Goal: Task Accomplishment & Management: Manage account settings

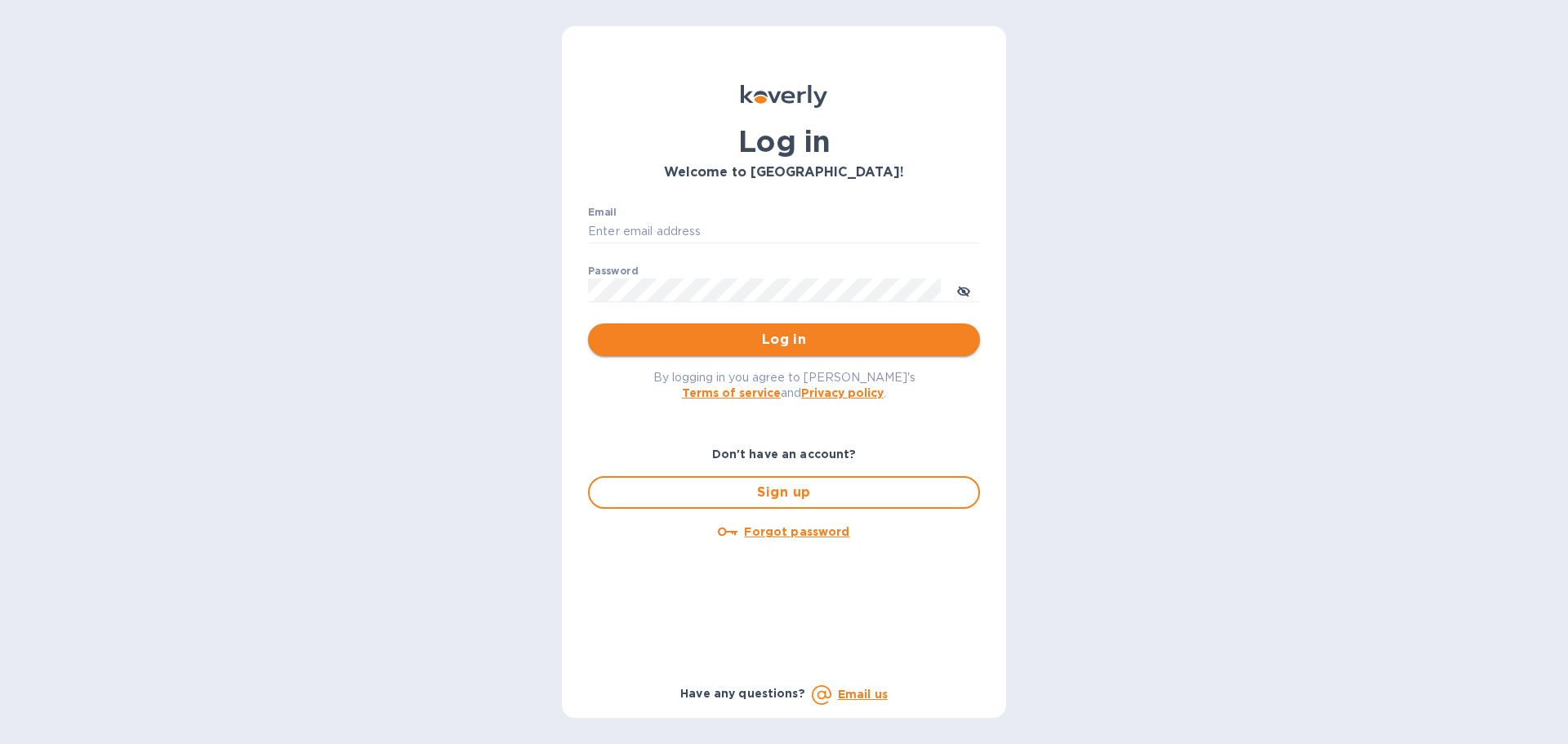
type input "gerald.hess@ambercor.com"
click at [823, 328] on button "Log in" at bounding box center [784, 339] width 392 height 33
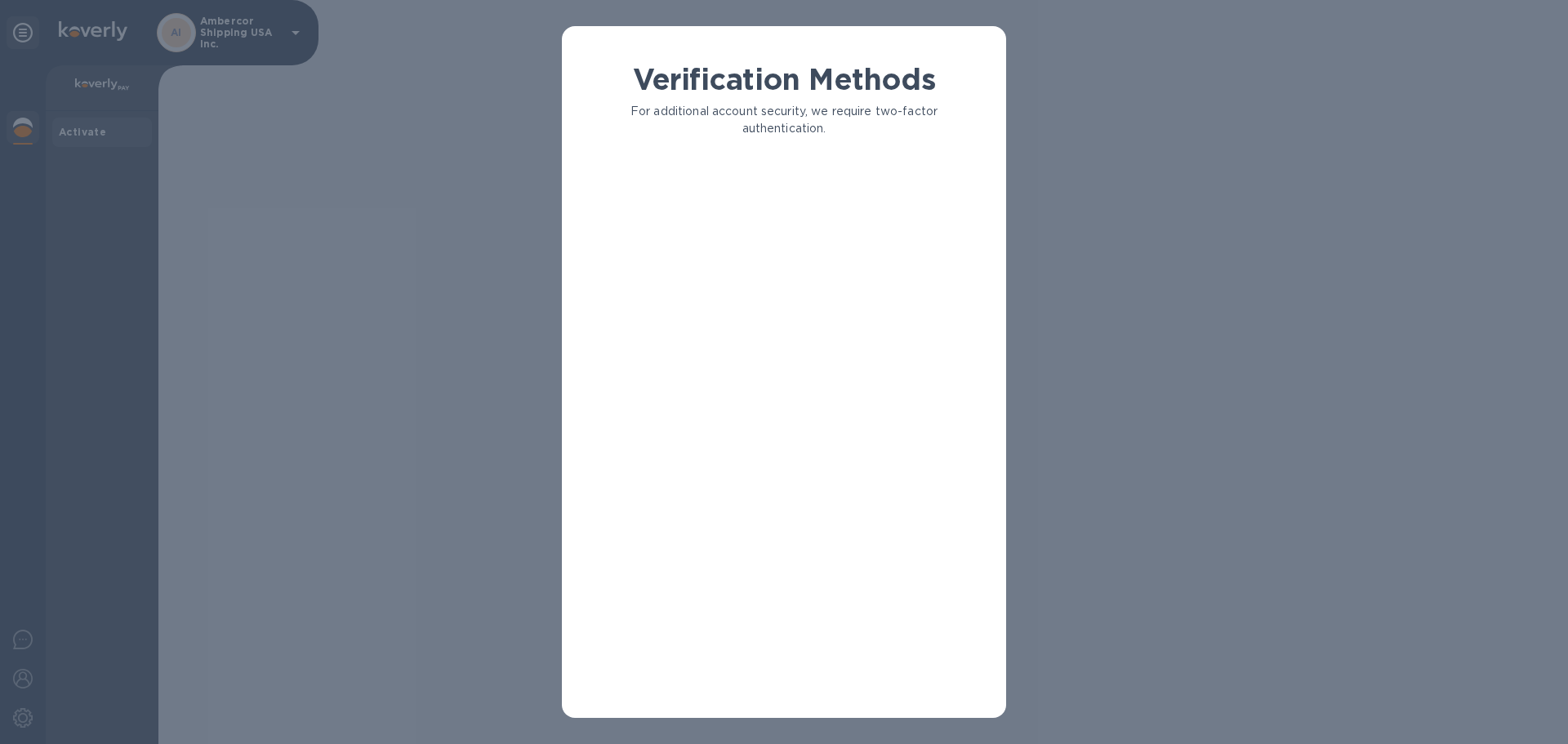
click at [793, 296] on div "Verification Methods For additional account security, we require two-factor aut…" at bounding box center [784, 383] width 418 height 643
click at [225, 29] on div "Verification Methods For additional account security, we require two-factor aut…" at bounding box center [784, 372] width 1568 height 744
click at [68, 131] on div "Verification Methods For additional account security, we require two-factor aut…" at bounding box center [784, 372] width 1568 height 744
click at [762, 182] on div "Verification Methods For additional account security, we require two-factor aut…" at bounding box center [784, 383] width 418 height 643
click at [746, 204] on p "An authentication code will be texted to your phone." at bounding box center [803, 202] width 325 height 17
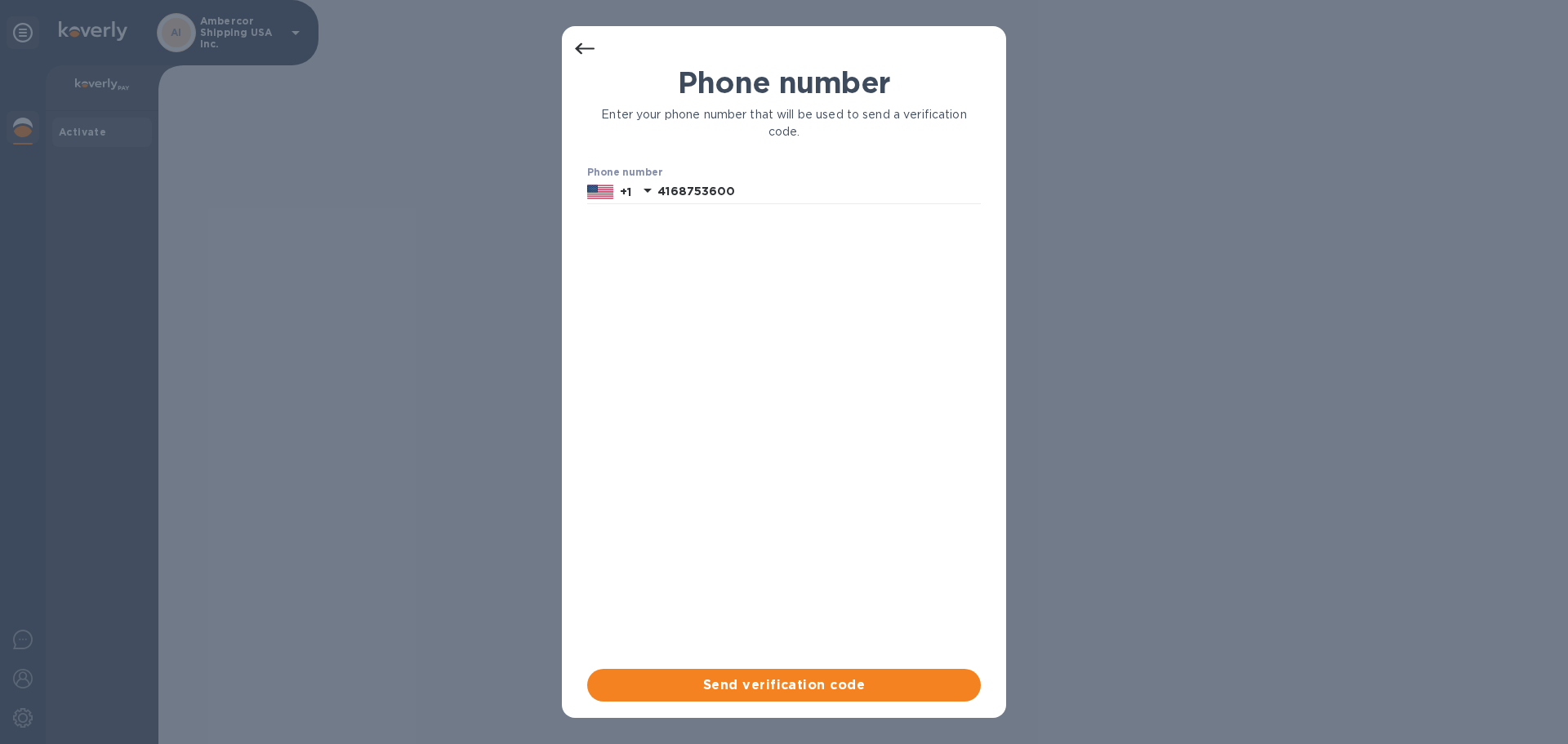
click at [801, 679] on span "Send verification code" at bounding box center [783, 685] width 367 height 19
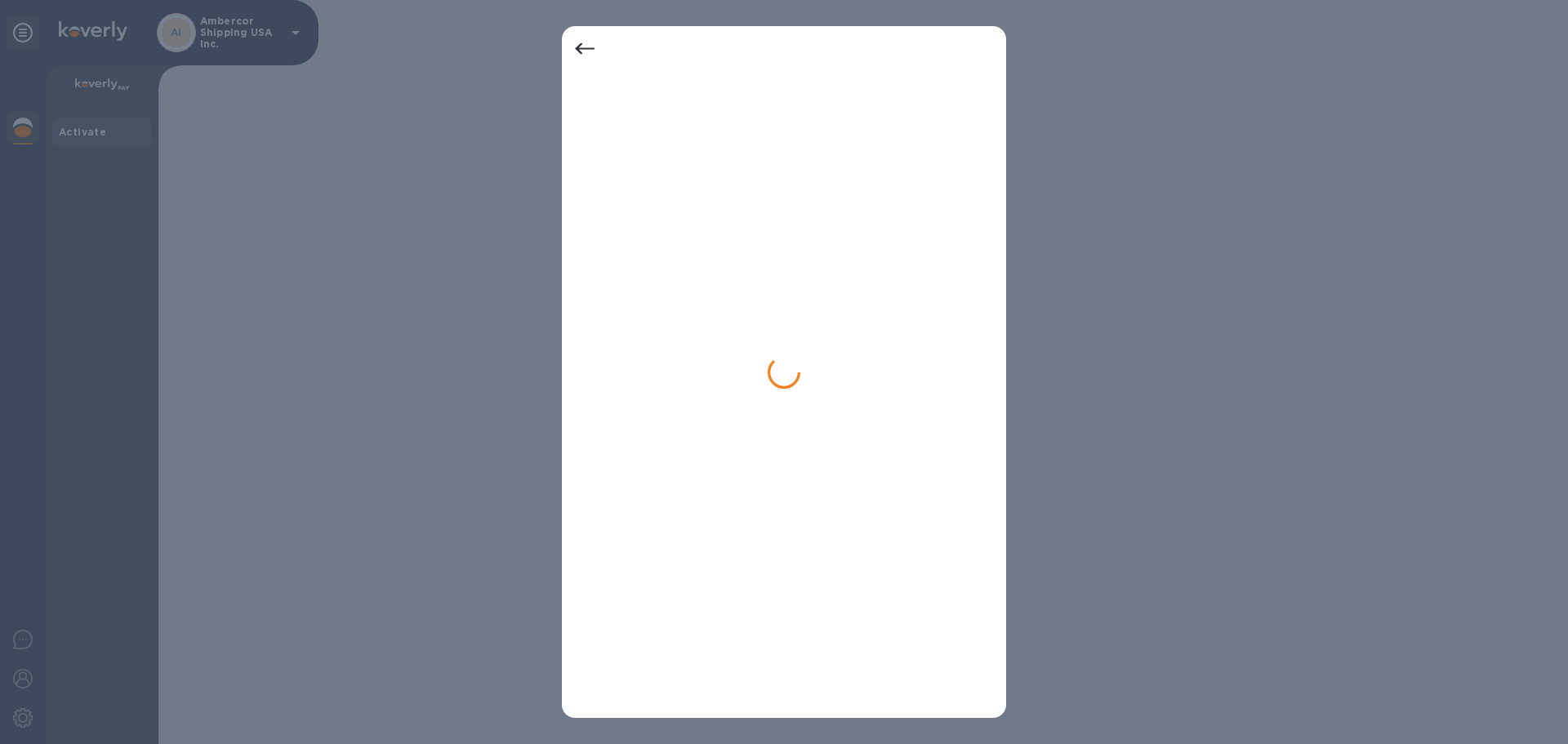
click at [582, 44] on icon at bounding box center [584, 49] width 19 height 19
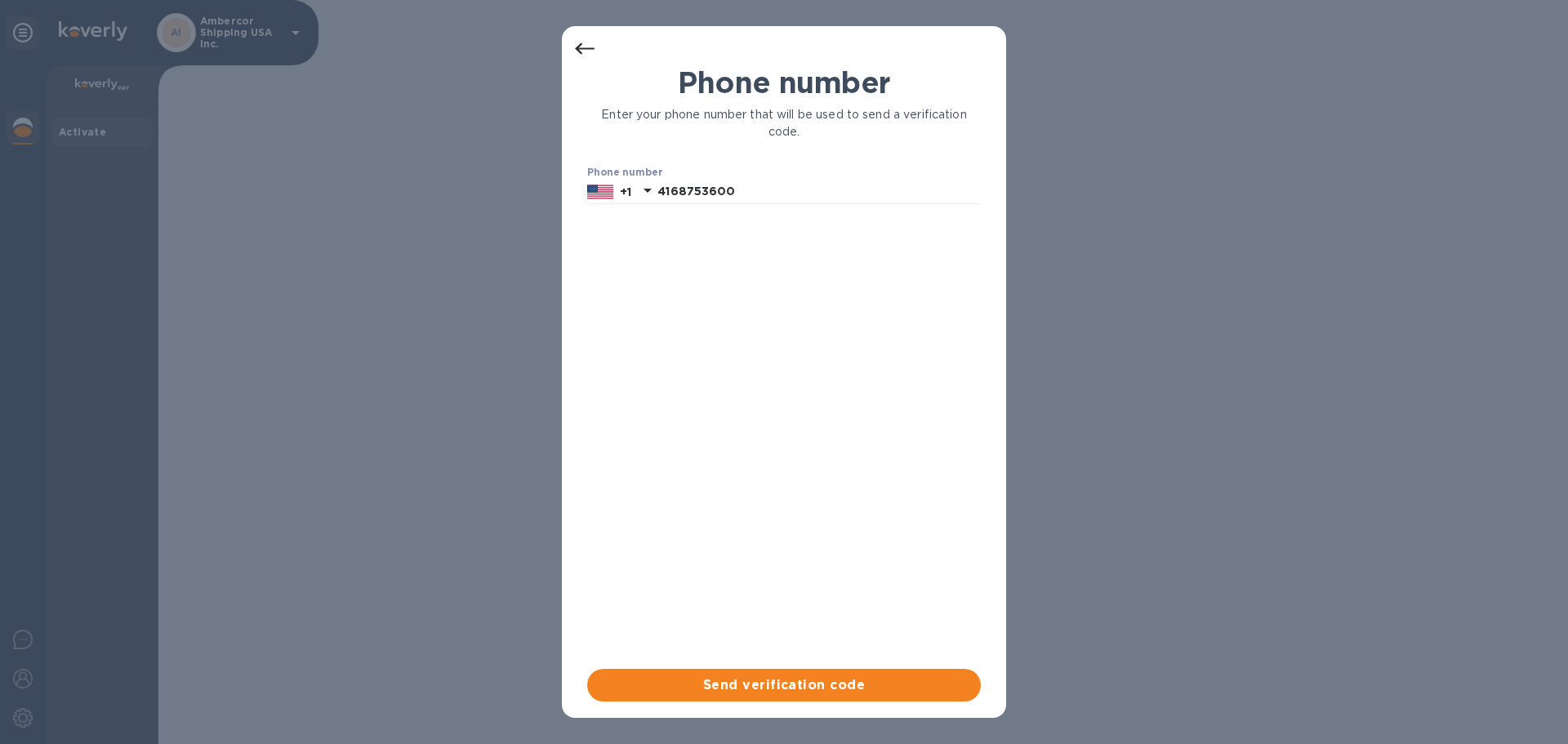
click at [585, 41] on icon at bounding box center [584, 49] width 19 height 19
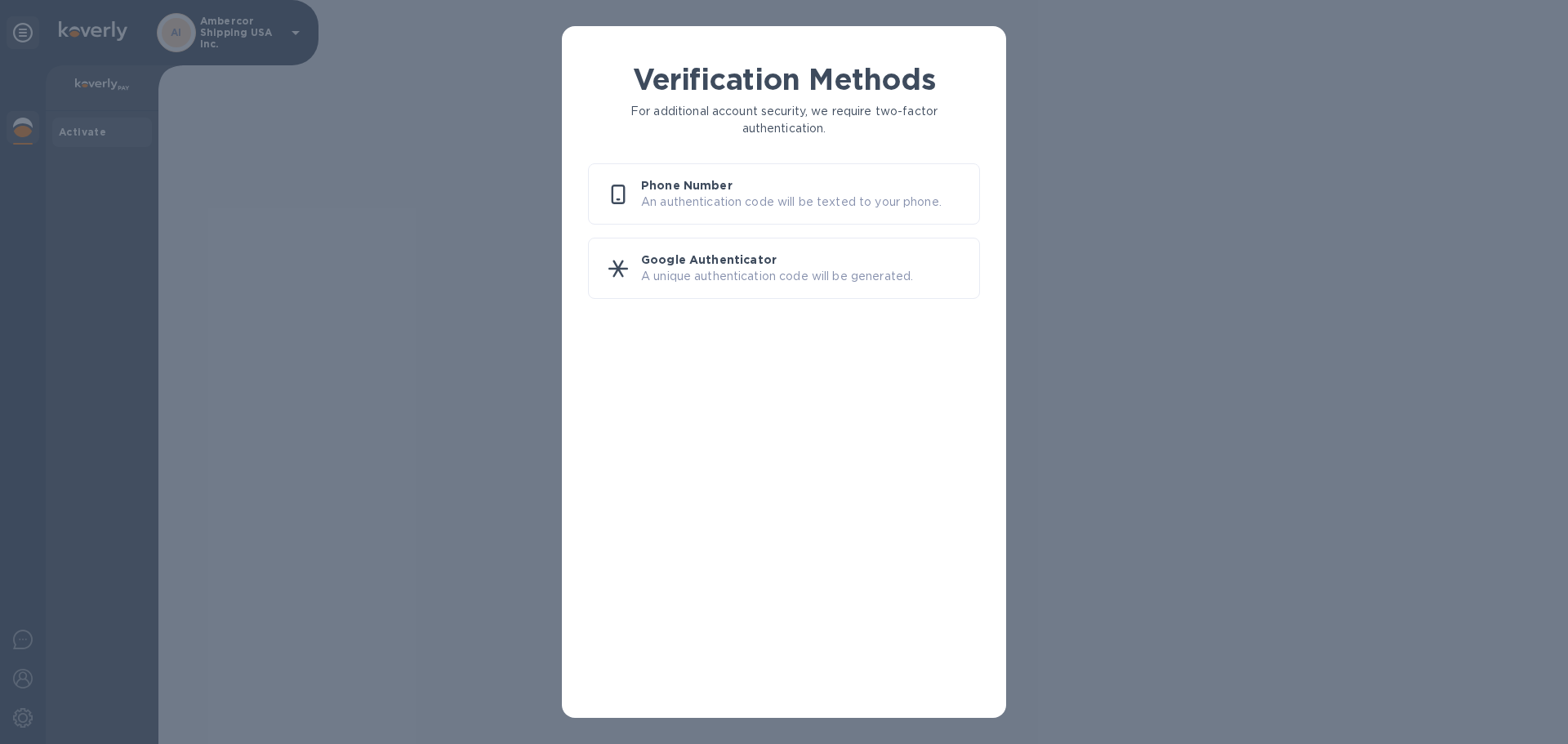
click at [723, 272] on p "A unique authentication code will be generated." at bounding box center [803, 276] width 325 height 17
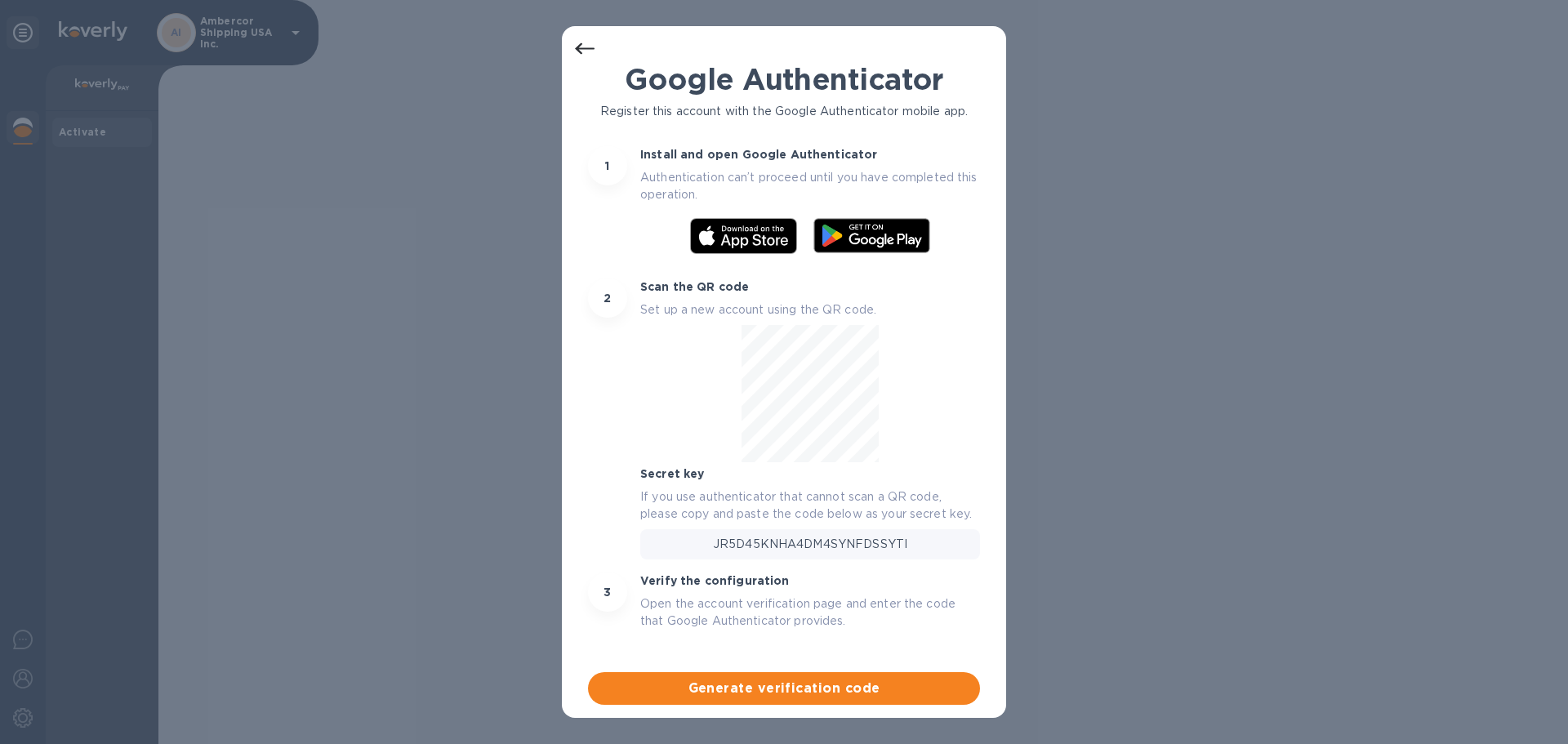
click at [579, 44] on icon at bounding box center [584, 49] width 19 height 19
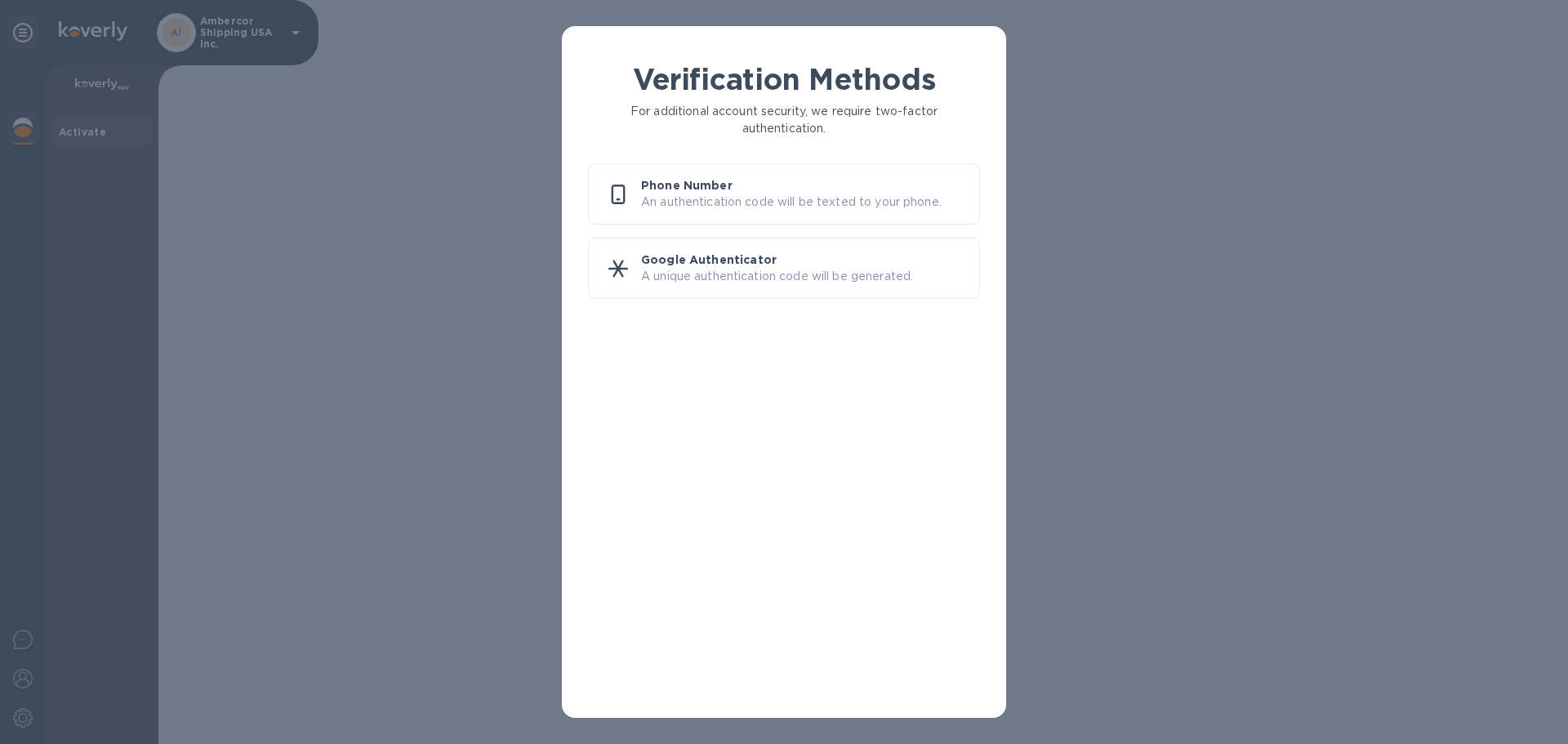
click at [743, 269] on p "A unique authentication code will be generated." at bounding box center [803, 276] width 325 height 17
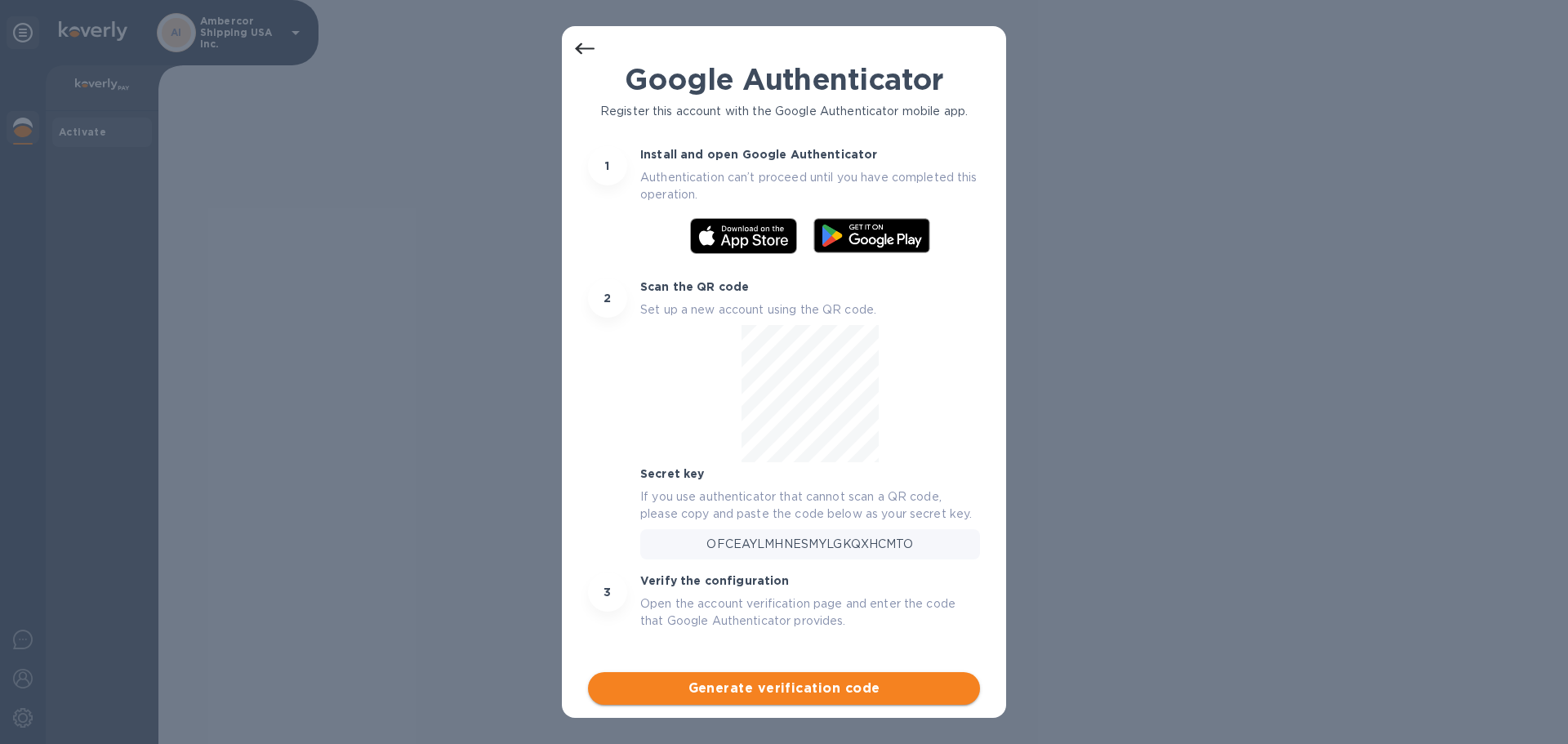
click at [771, 690] on span "Generate verification code" at bounding box center [783, 688] width 366 height 19
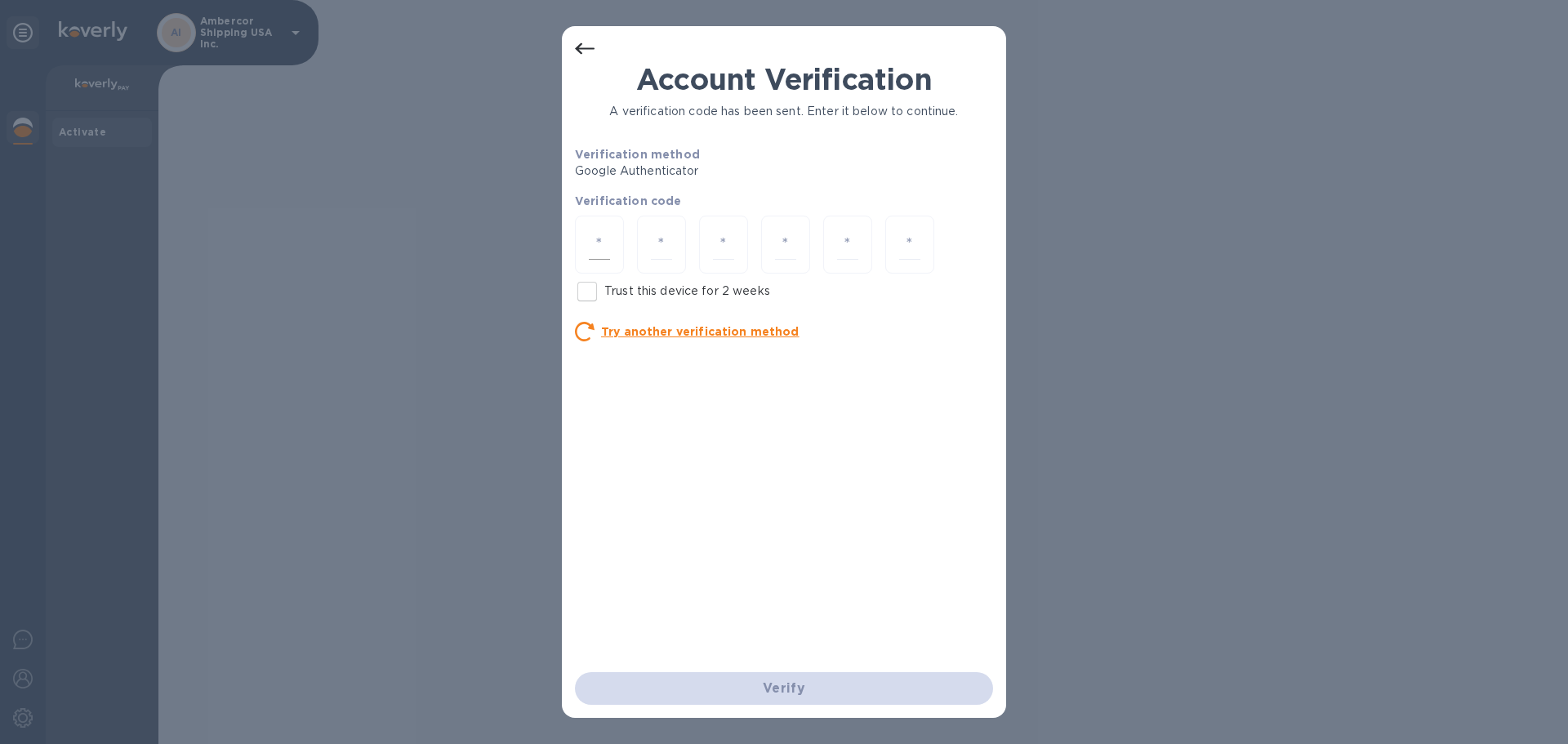
click at [605, 233] on input "number" at bounding box center [599, 244] width 21 height 30
type input "8"
type input "7"
type input "0"
type input "1"
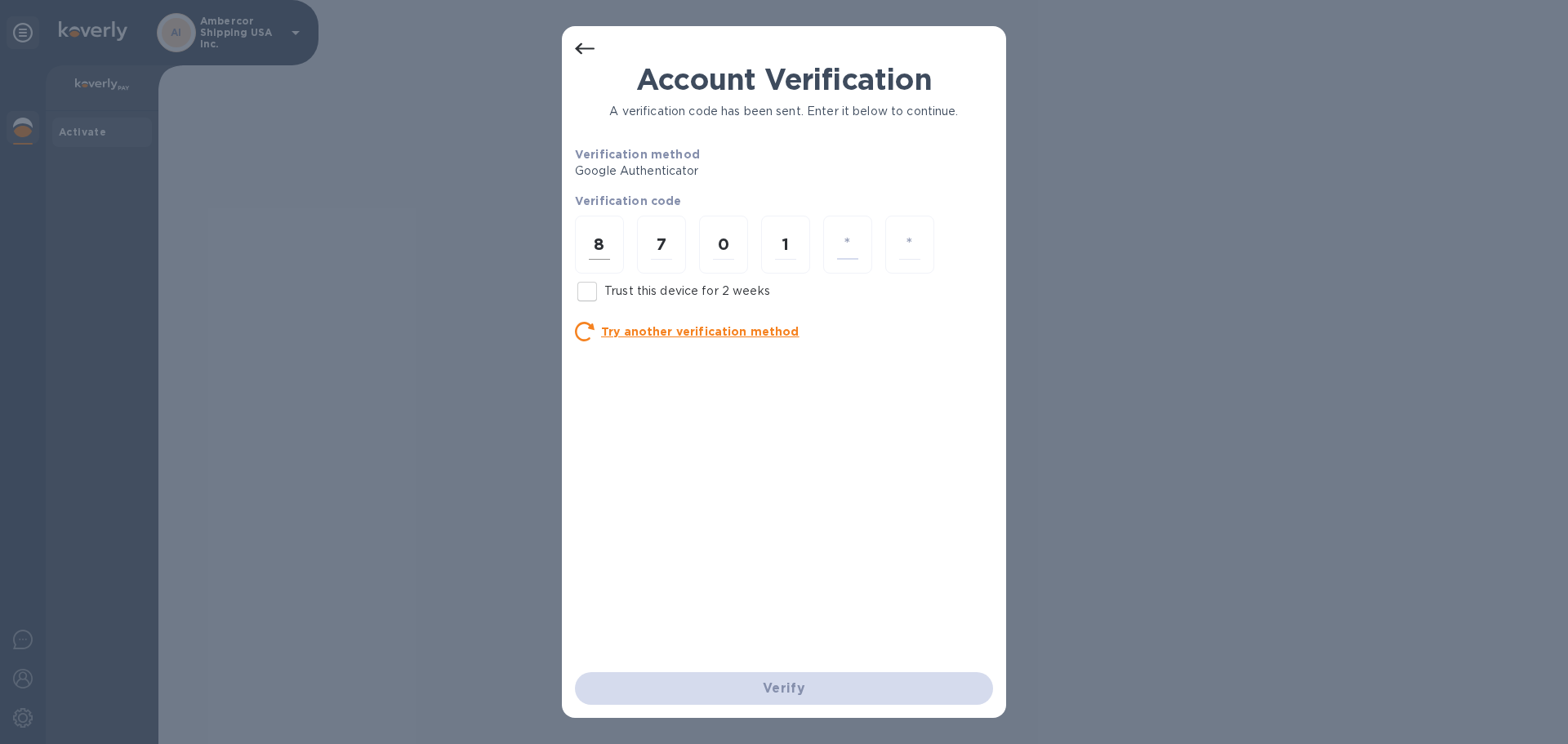
type input "4"
type input "8"
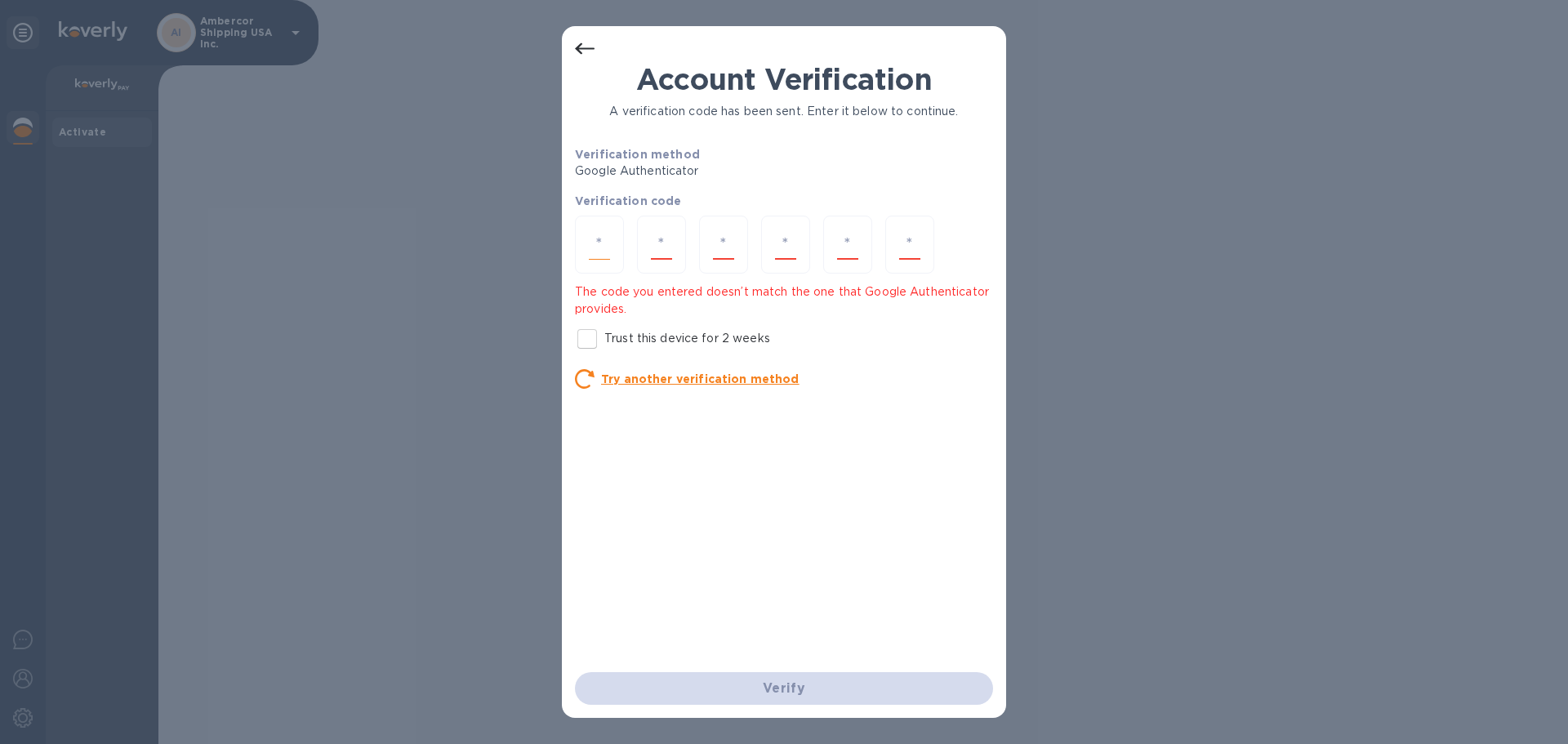
click at [597, 248] on input "number" at bounding box center [599, 244] width 21 height 30
type input "8"
type input "7"
type input "0"
type input "1"
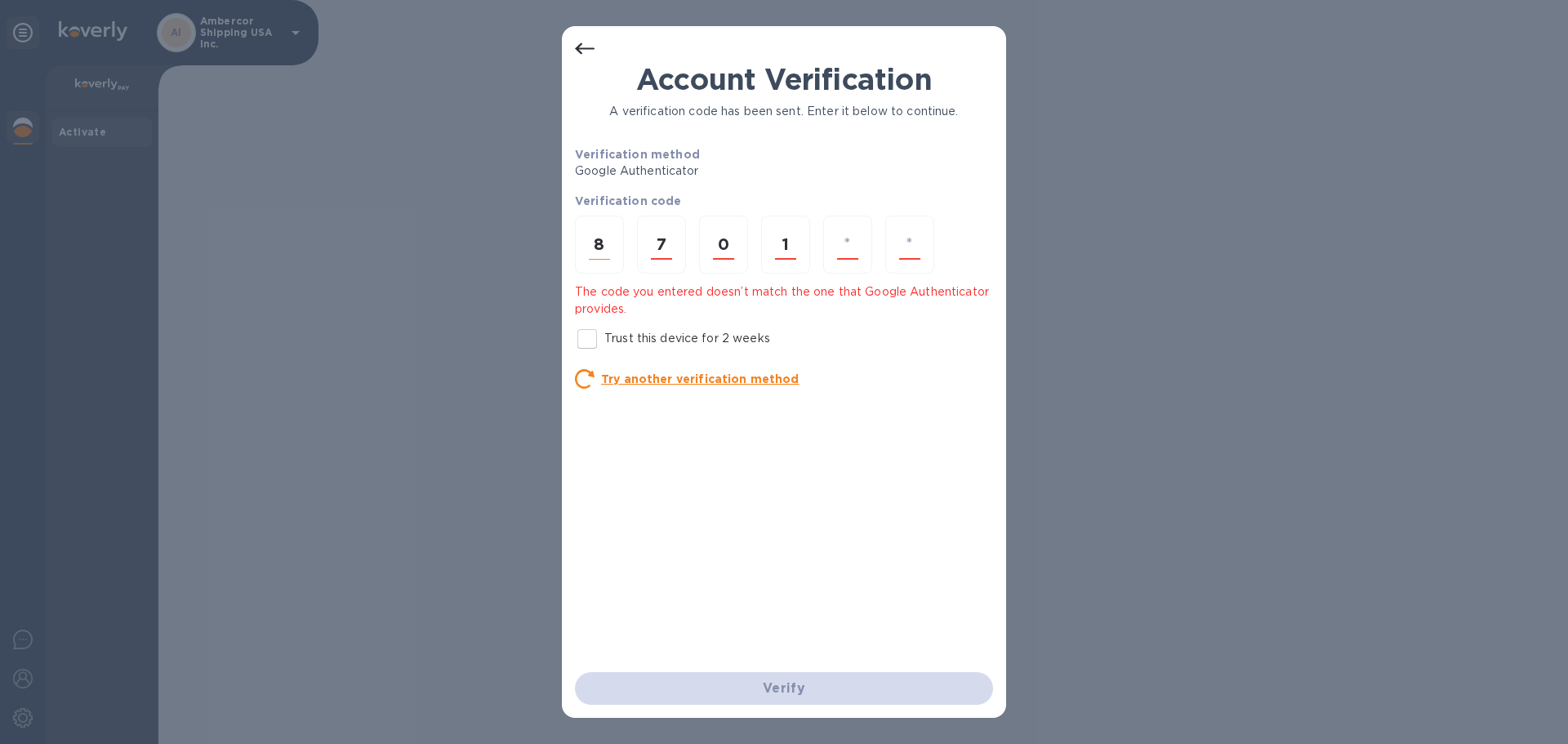
type input "4"
type input "8"
click at [582, 42] on icon at bounding box center [584, 49] width 19 height 19
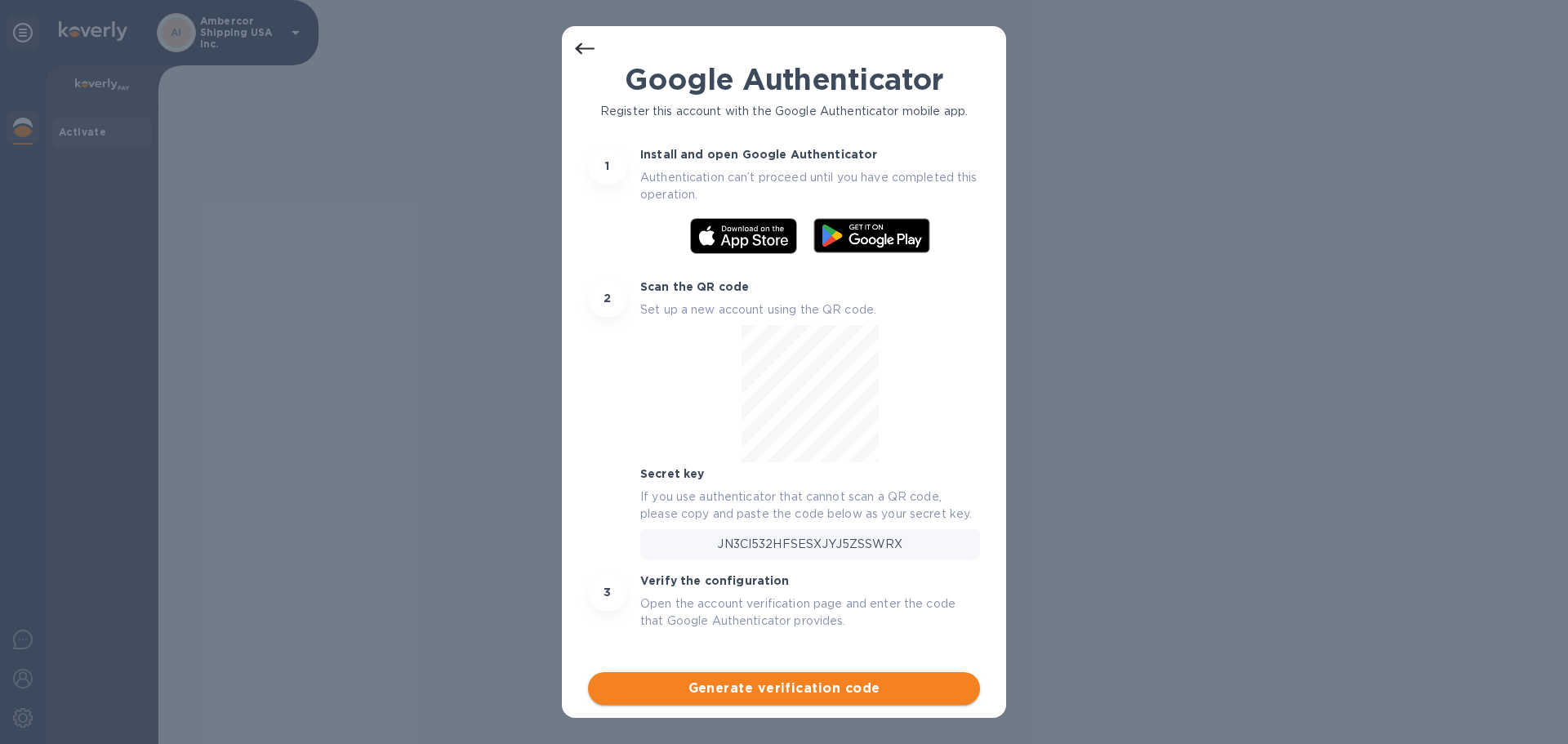
click at [877, 687] on span "Generate verification code" at bounding box center [783, 688] width 366 height 19
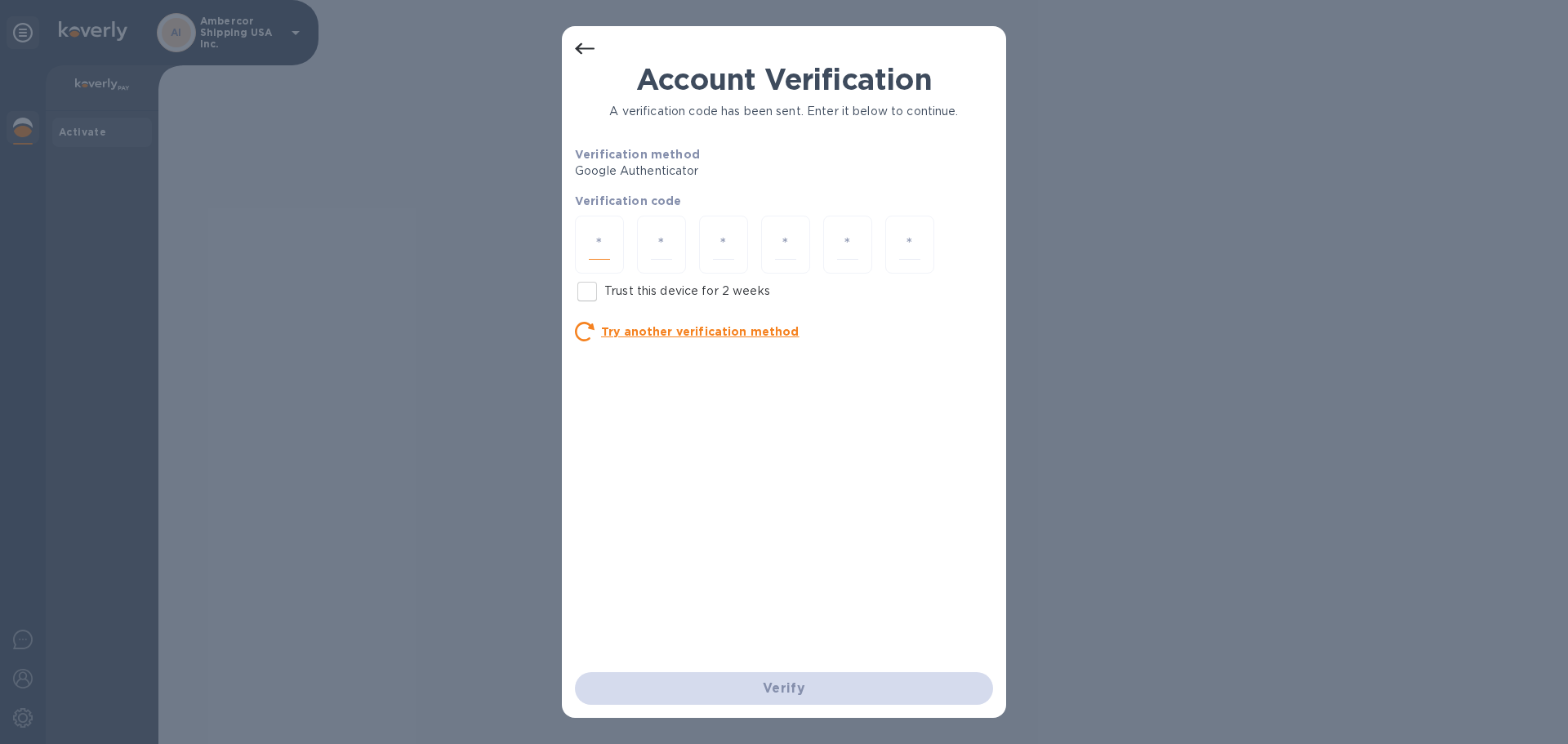
click at [600, 244] on input "number" at bounding box center [599, 244] width 21 height 30
type input "1"
type input "2"
type input "4"
type input "6"
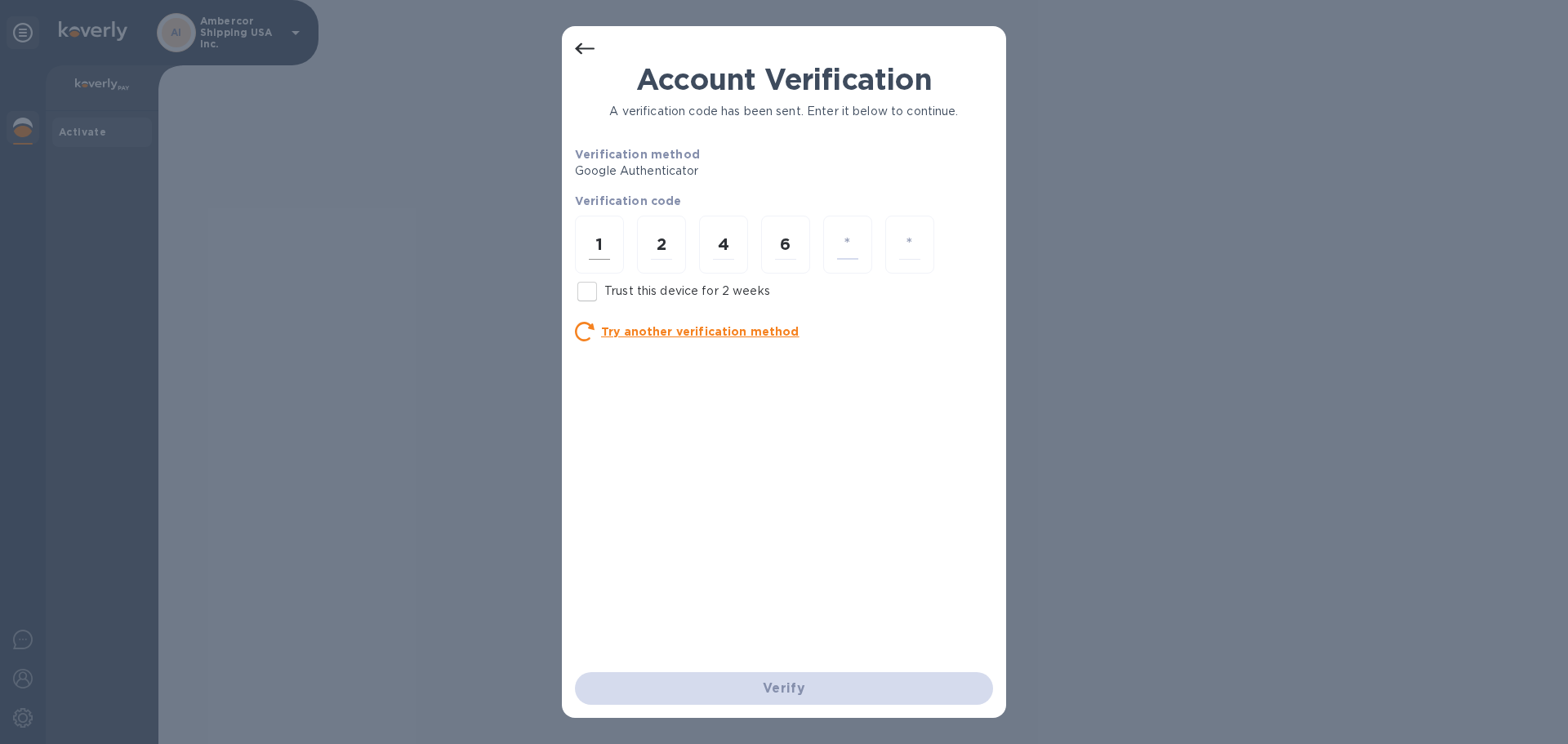
type input "0"
type input "9"
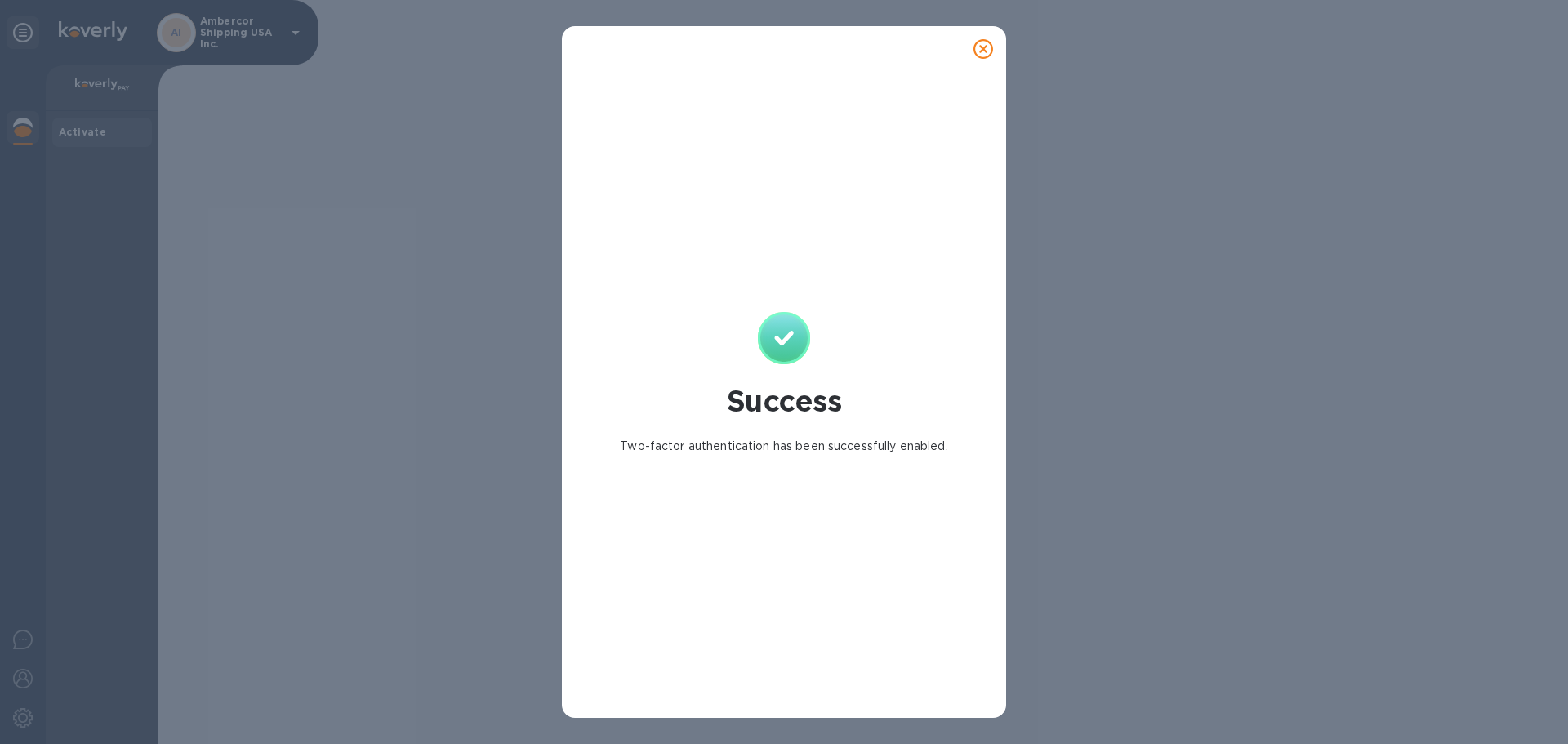
click at [986, 46] on icon at bounding box center [982, 49] width 19 height 19
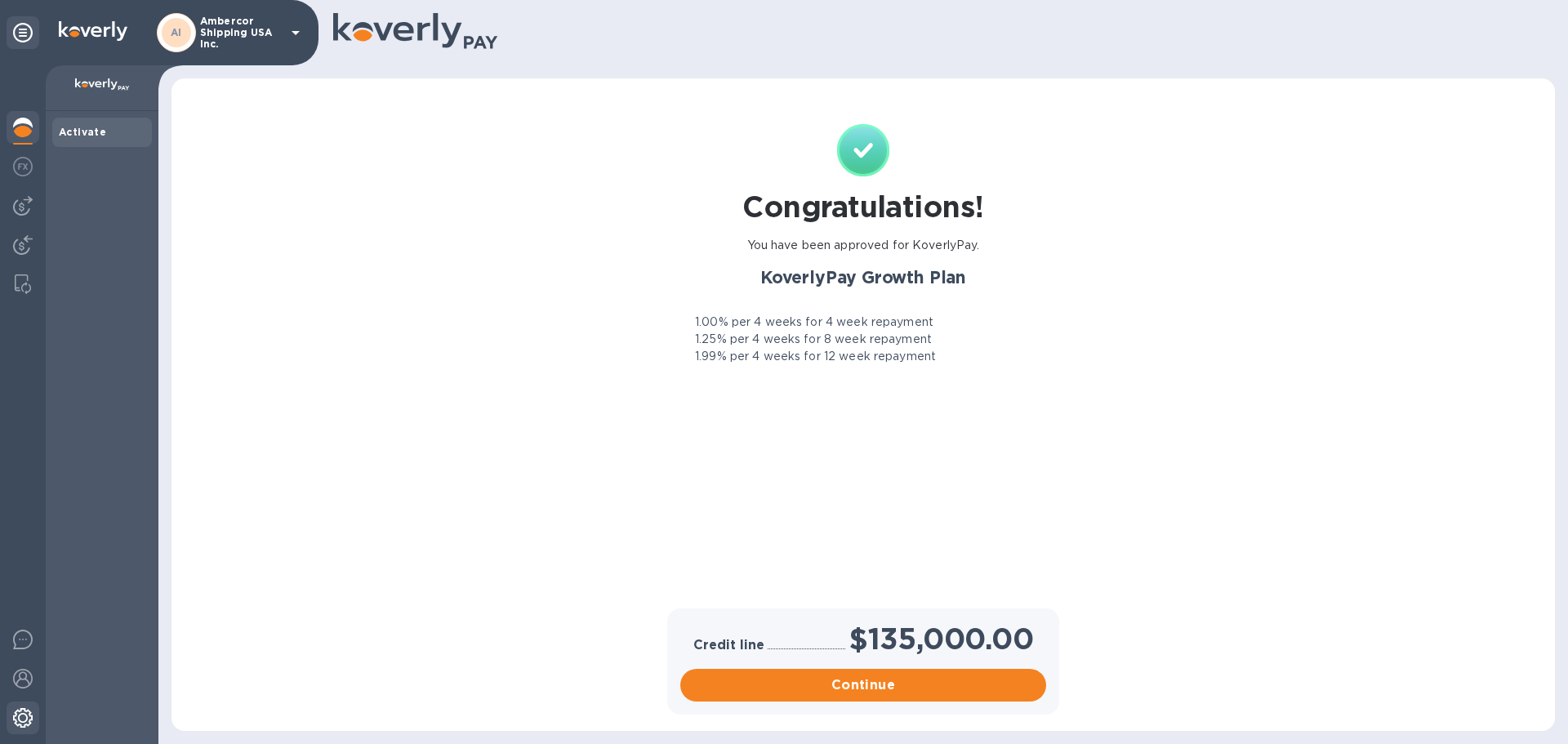
click at [23, 718] on img at bounding box center [23, 717] width 19 height 19
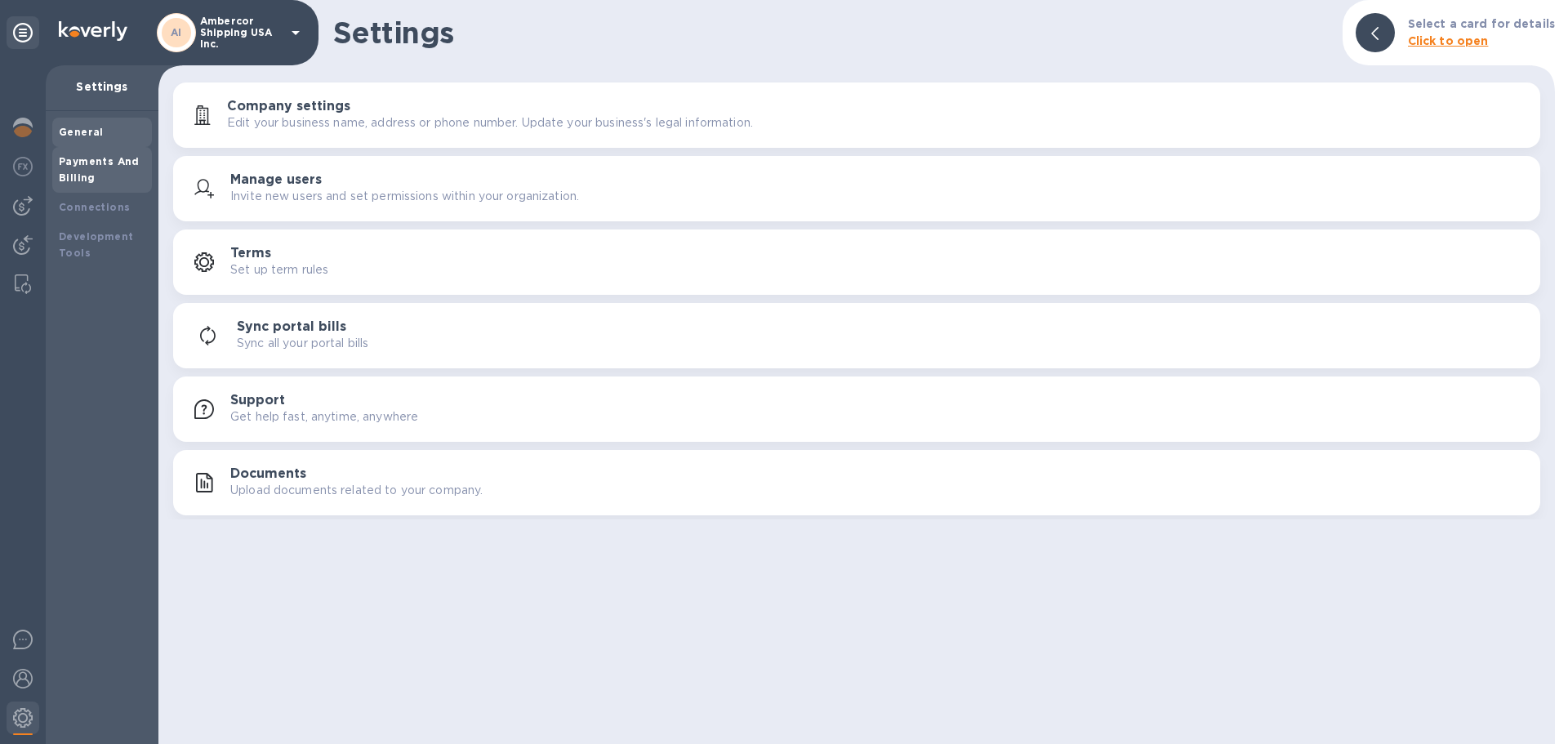
click at [99, 167] on div "Payments And Billing" at bounding box center [101, 169] width 86 height 33
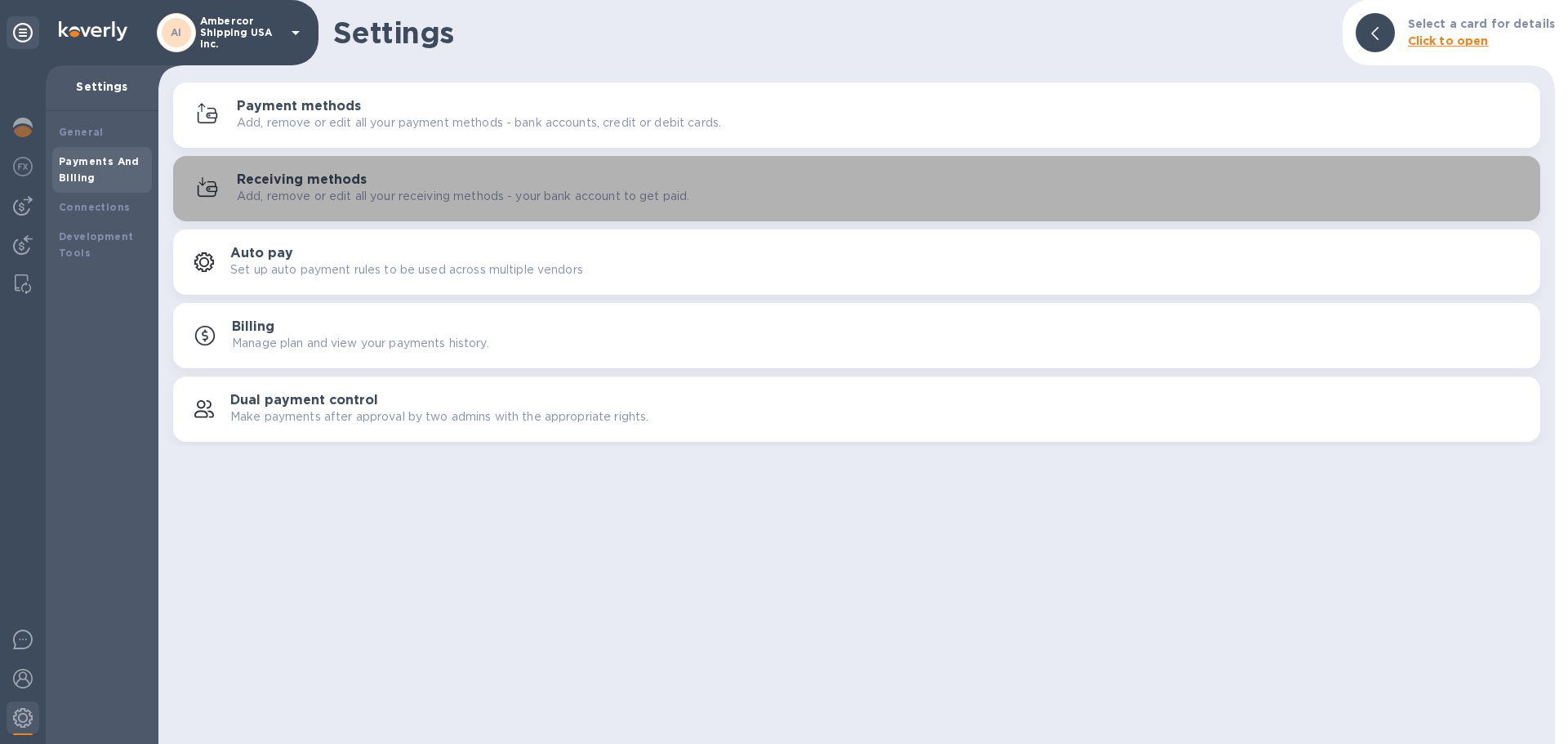
click at [312, 182] on h3 "Receiving methods" at bounding box center [301, 180] width 130 height 16
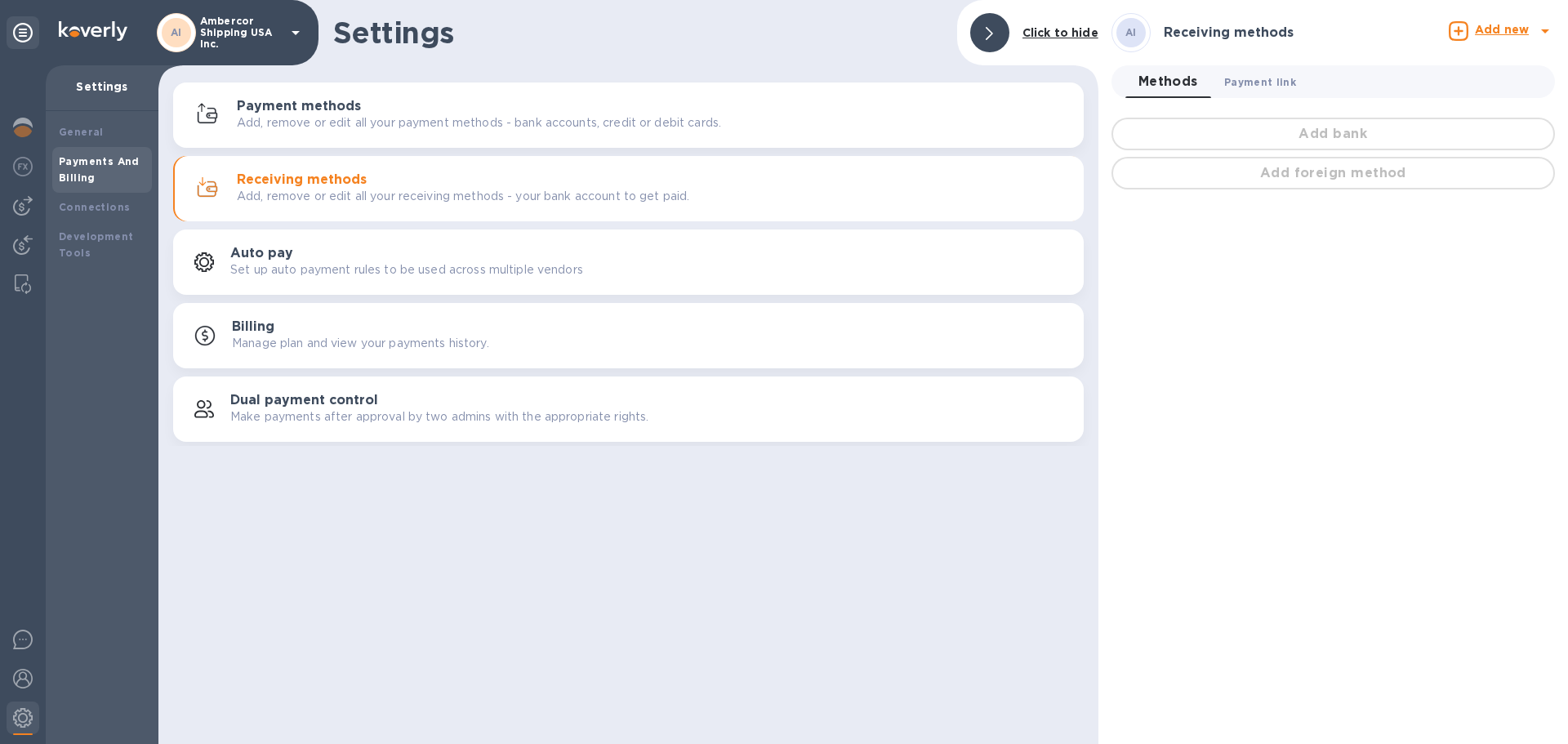
click at [1254, 80] on span "Payment link 0" at bounding box center [1260, 82] width 72 height 17
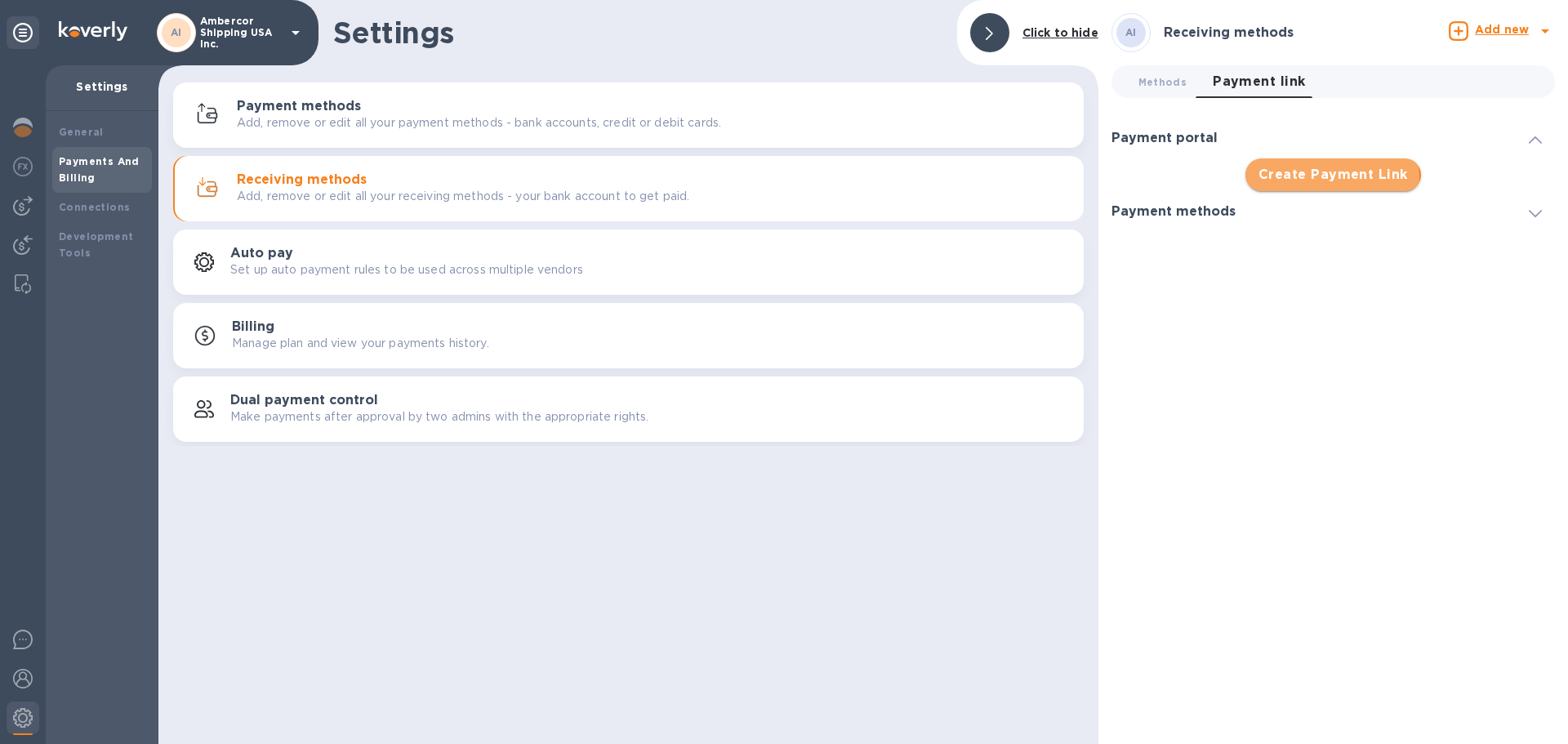
click at [1331, 178] on span "Create Payment Link" at bounding box center [1333, 174] width 150 height 19
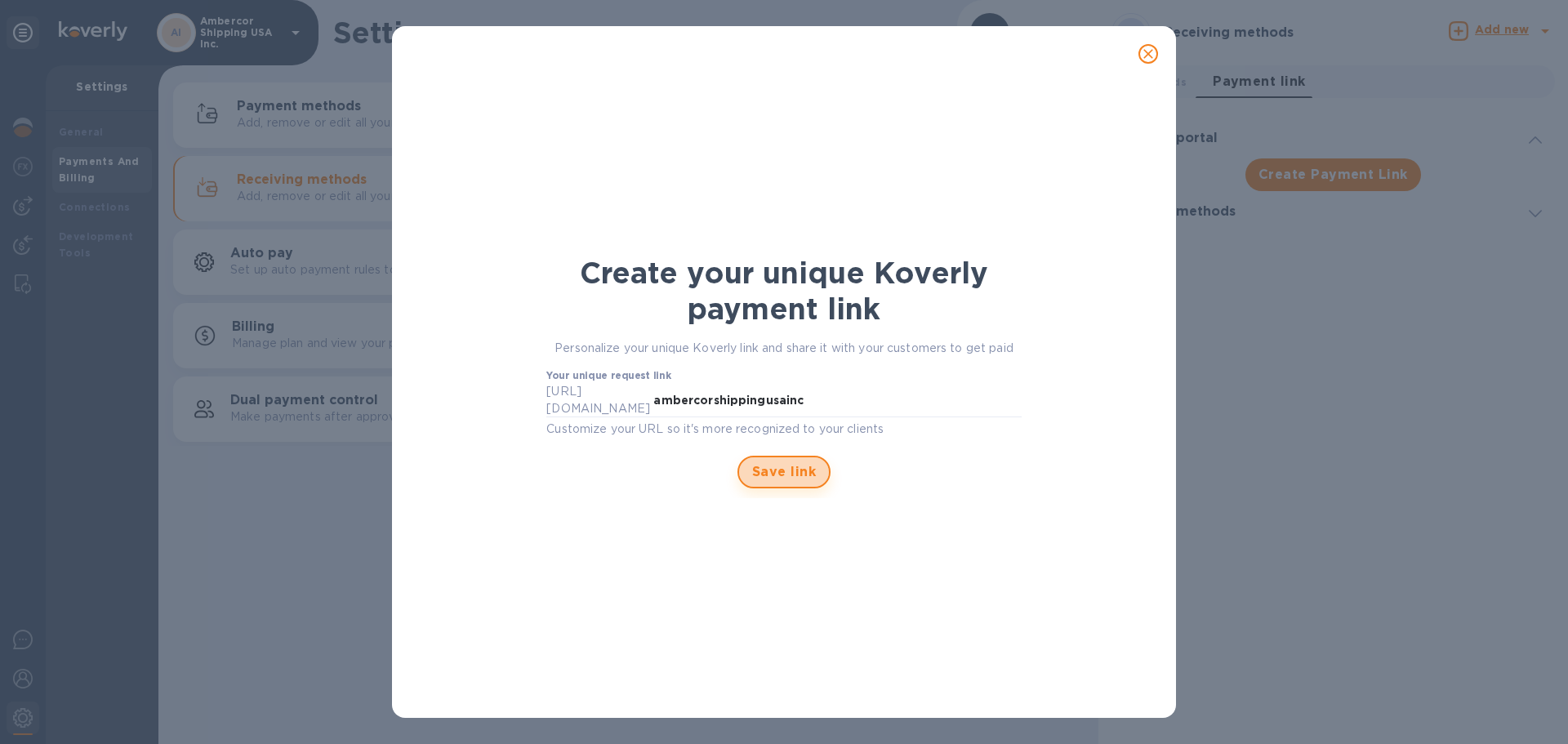
click at [782, 462] on span "Save link" at bounding box center [784, 471] width 64 height 19
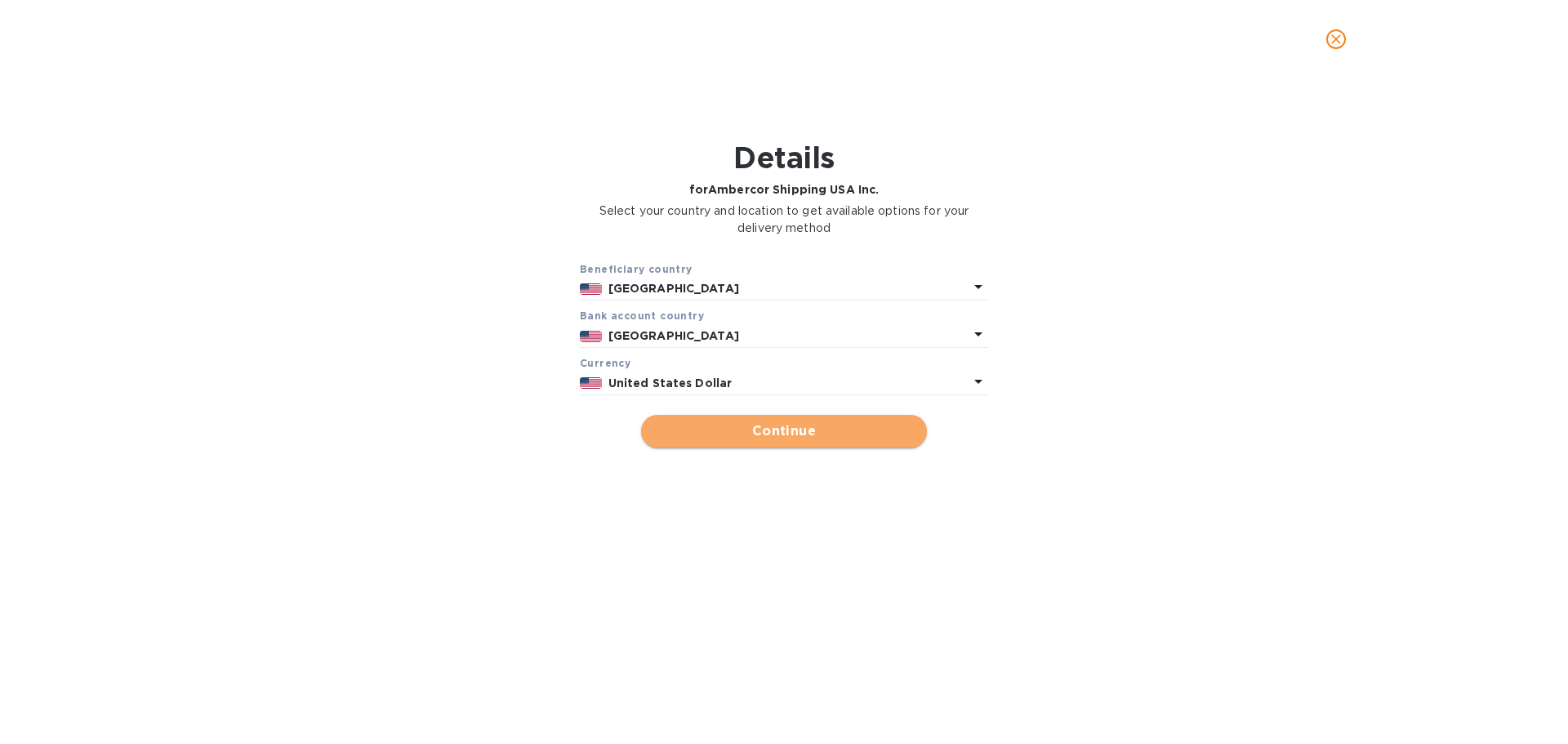
click at [780, 431] on span "Continue" at bounding box center [784, 431] width 259 height 19
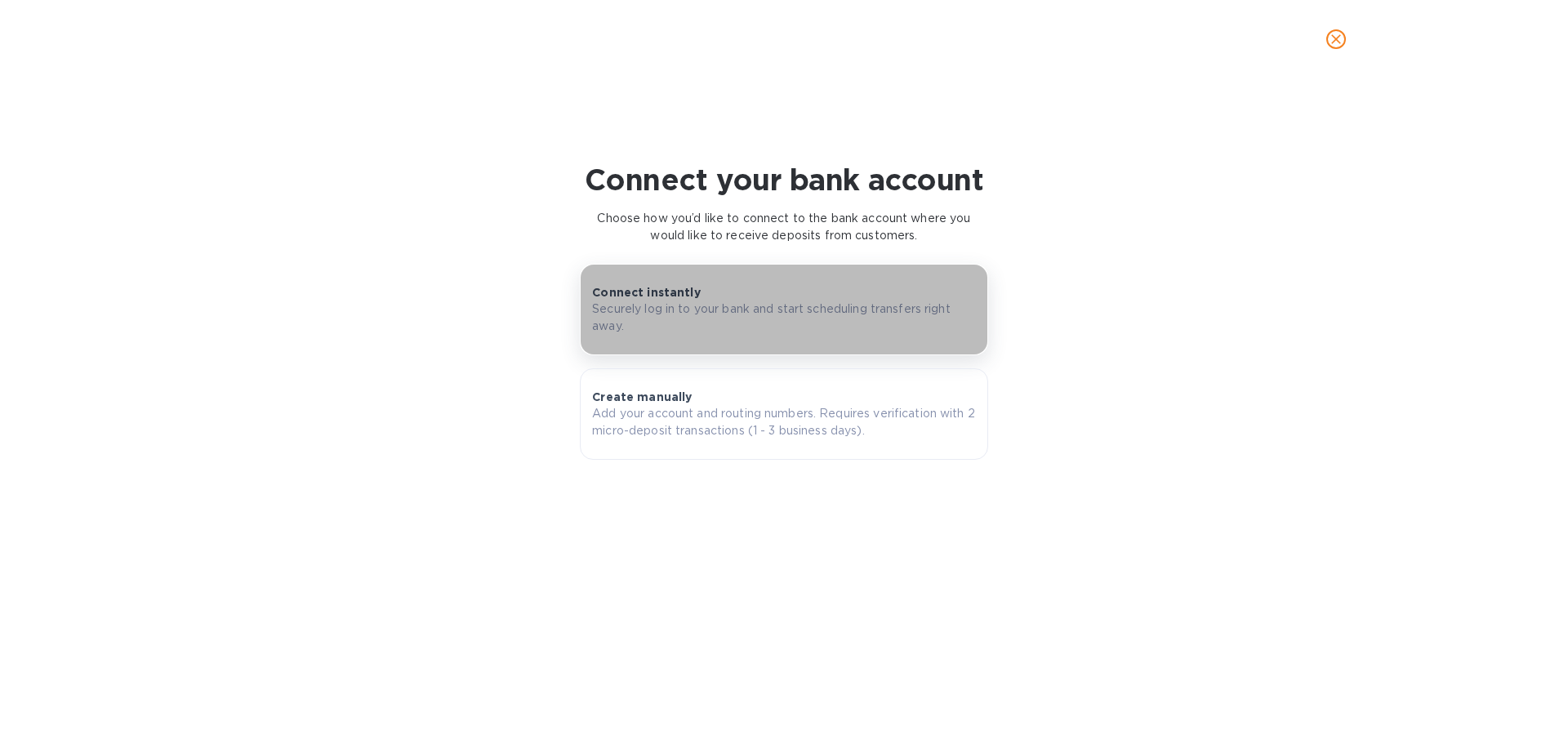
click at [791, 306] on p "Securely log in to your bank and start scheduling transfers right away." at bounding box center [784, 317] width 384 height 34
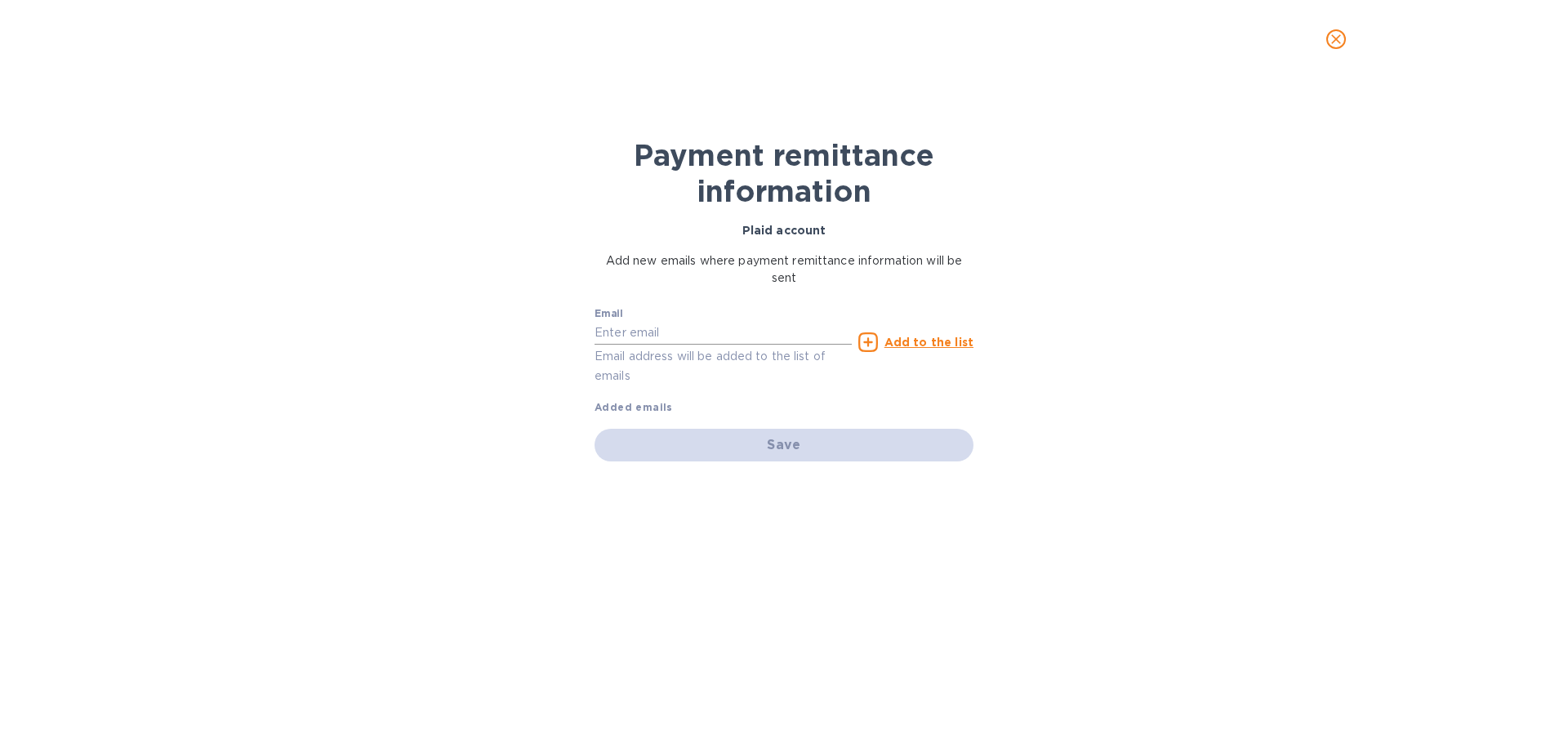
click at [706, 330] on input "text" at bounding box center [722, 333] width 257 height 24
type input "accounting@ambercor.com"
click at [925, 339] on u "Add to the list" at bounding box center [929, 342] width 89 height 13
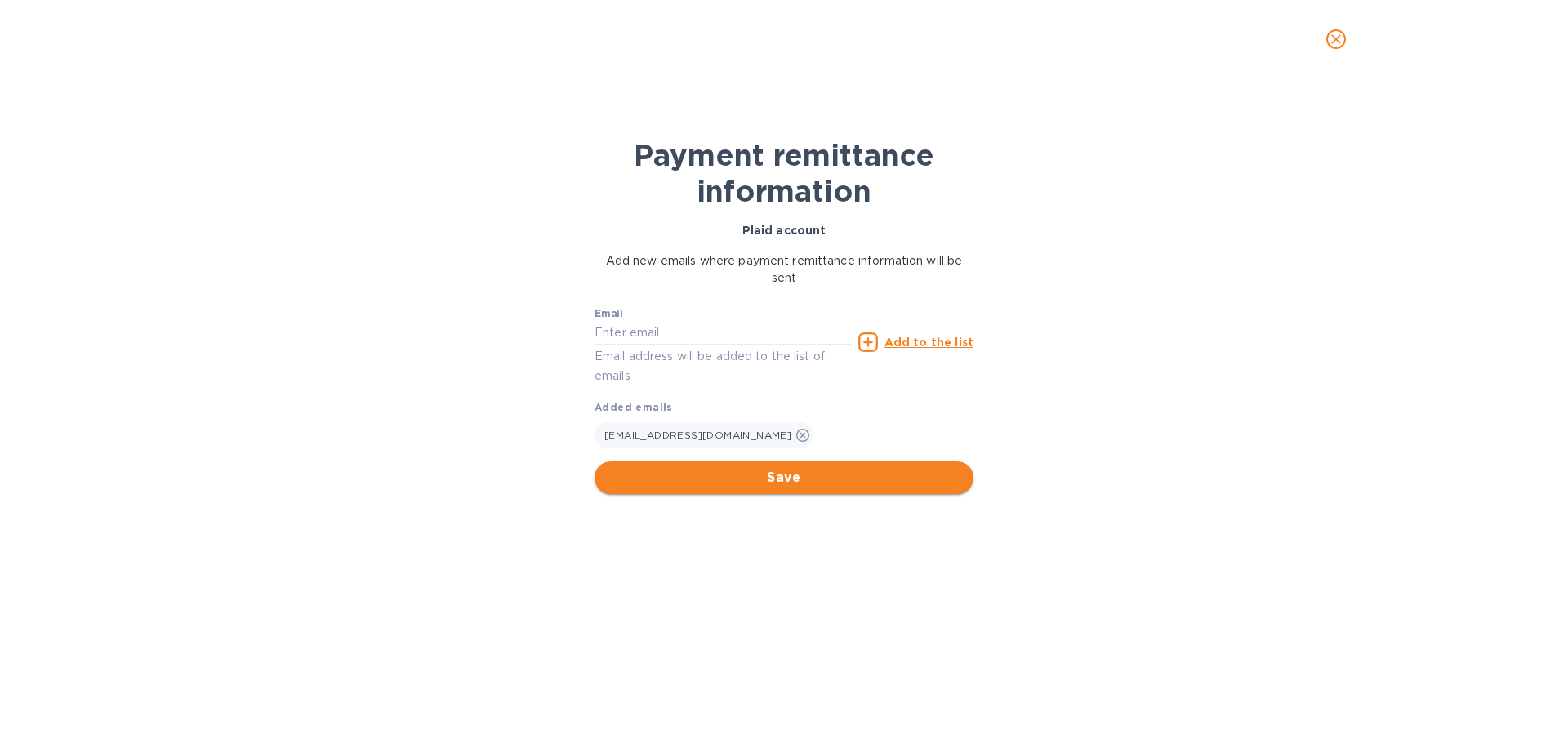
click at [807, 480] on span "Save" at bounding box center [784, 477] width 353 height 19
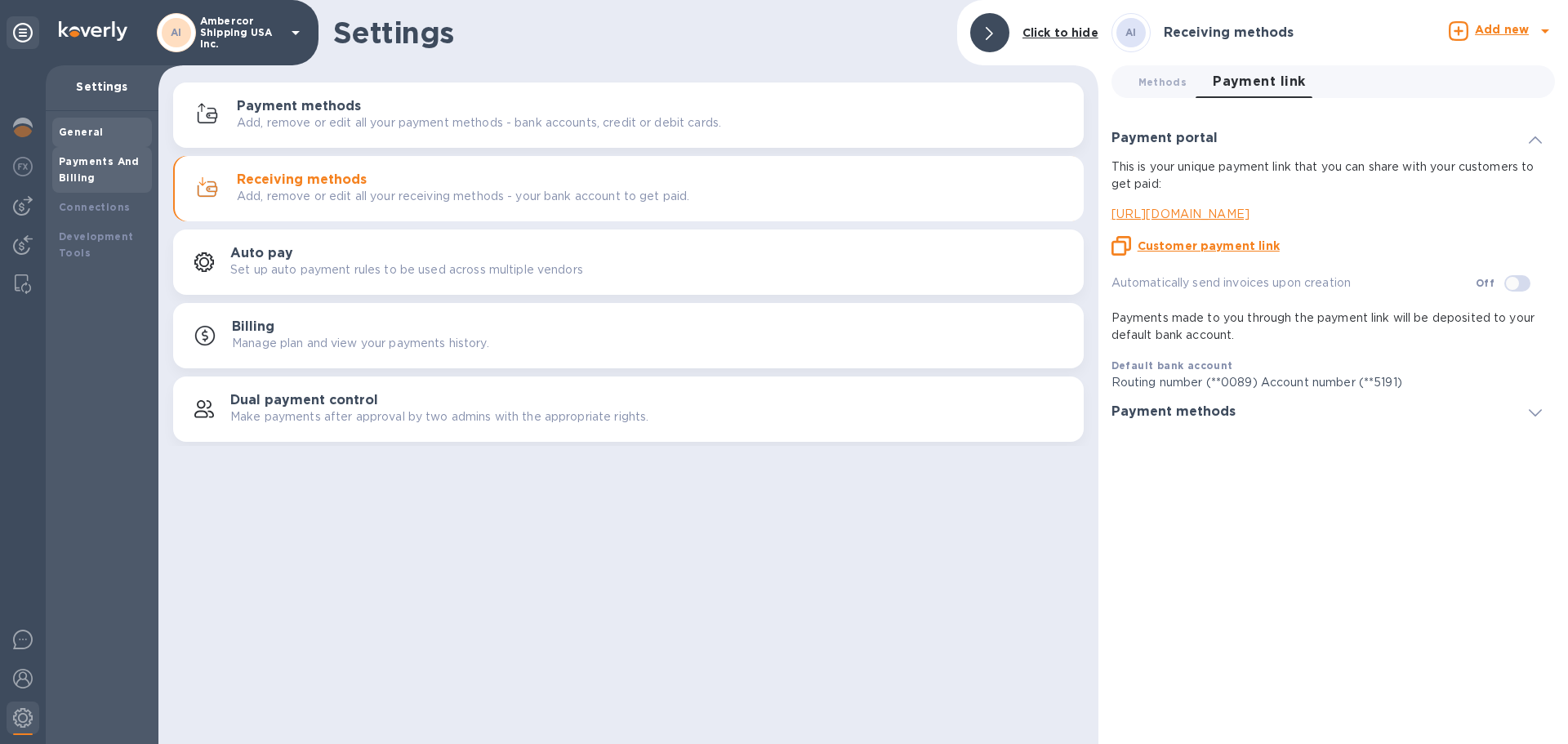
click at [70, 132] on b "General" at bounding box center [81, 131] width 45 height 13
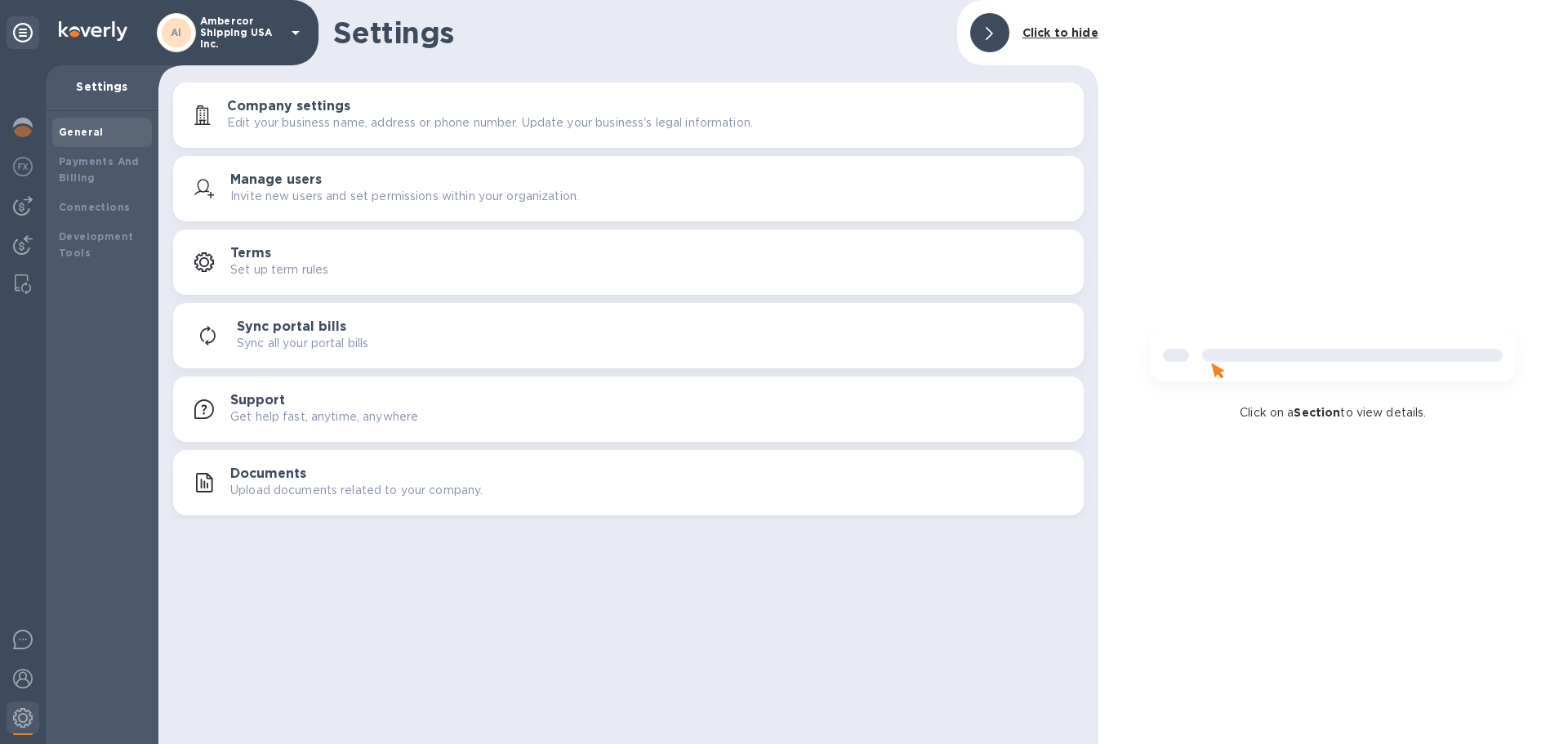
click at [288, 122] on p "Edit your business name, address or phone number. Update your business's legal …" at bounding box center [489, 123] width 525 height 17
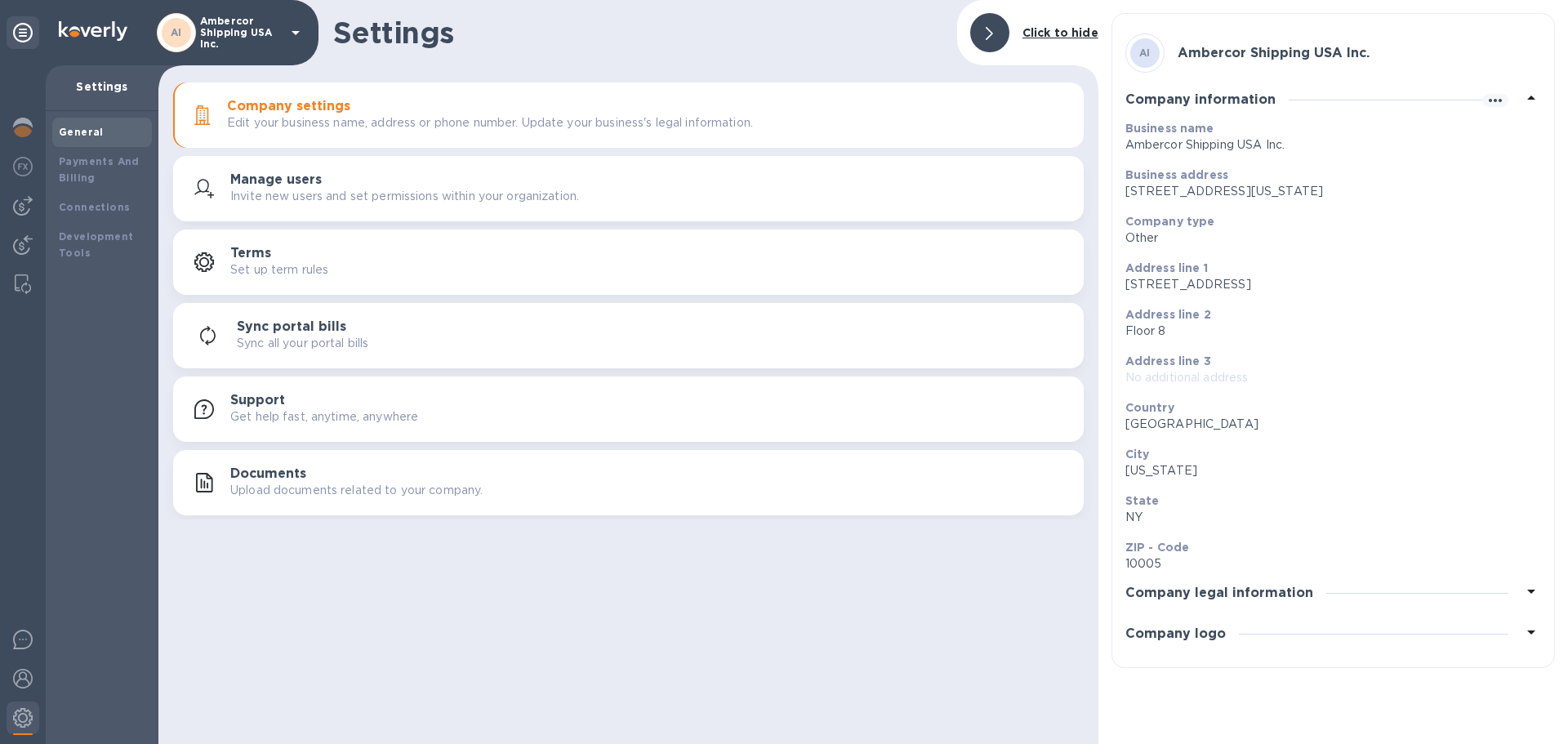
click at [1530, 629] on icon at bounding box center [1530, 632] width 19 height 19
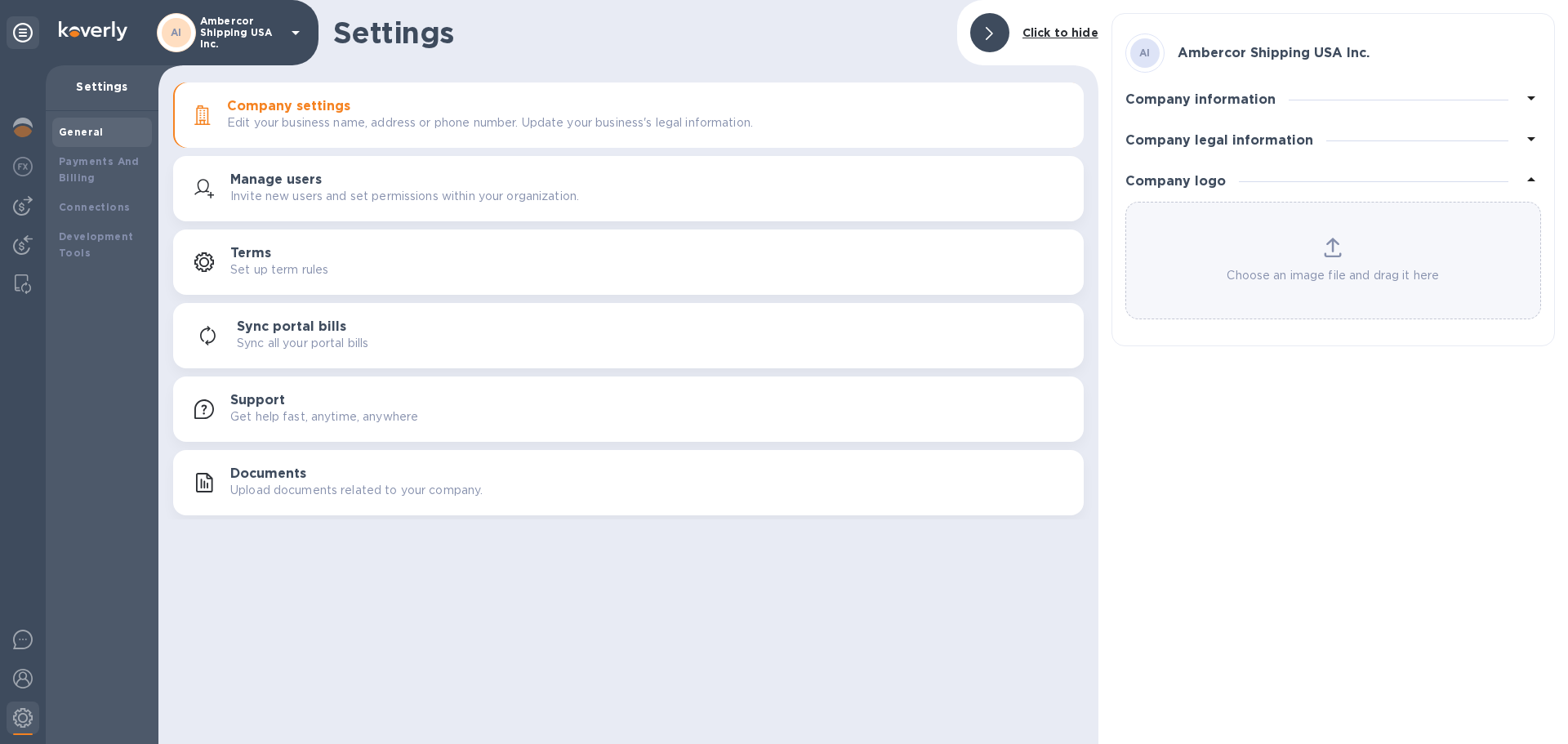
click at [1329, 252] on icon at bounding box center [1332, 247] width 18 height 19
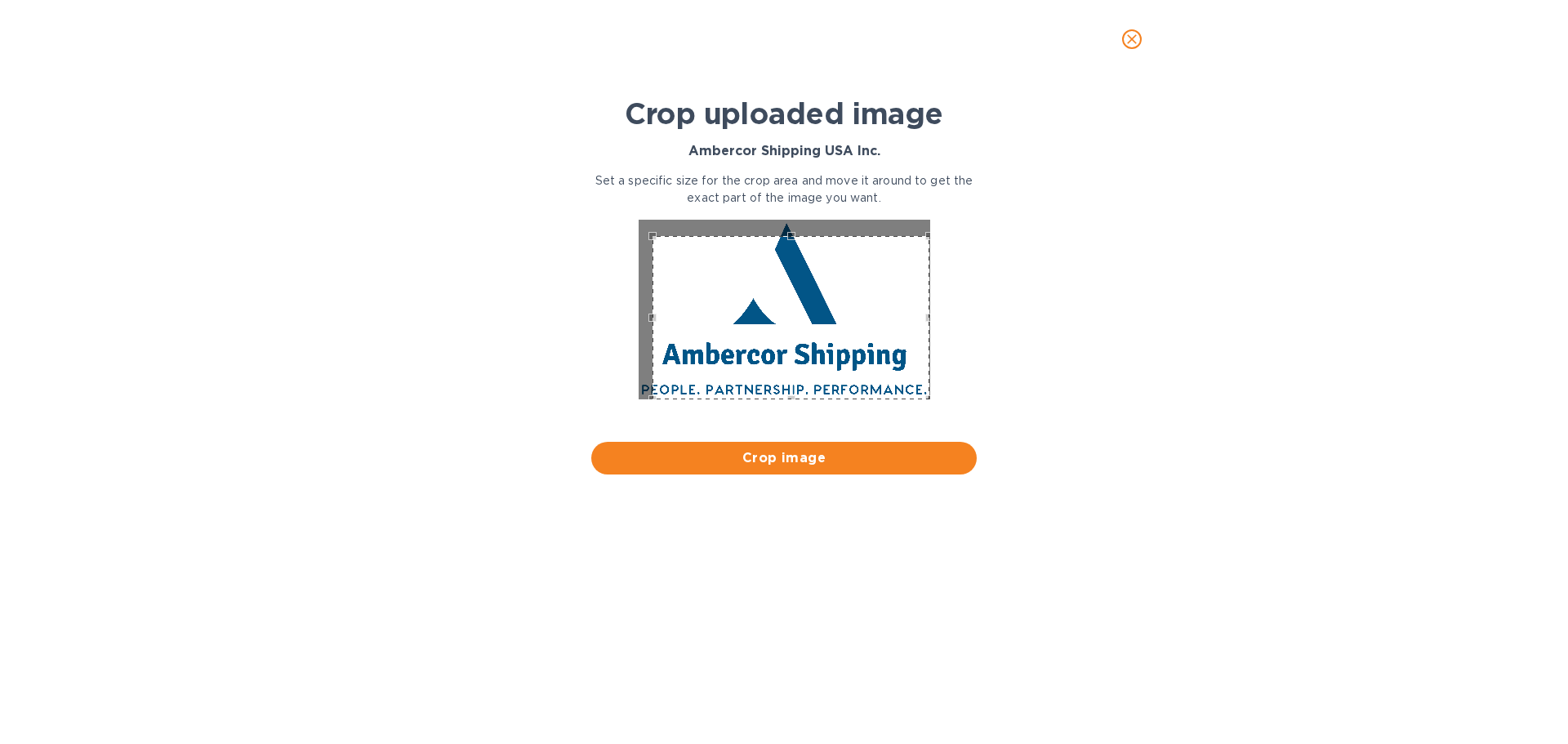
click at [931, 400] on div at bounding box center [784, 311] width 398 height 196
click at [640, 216] on div at bounding box center [784, 311] width 398 height 196
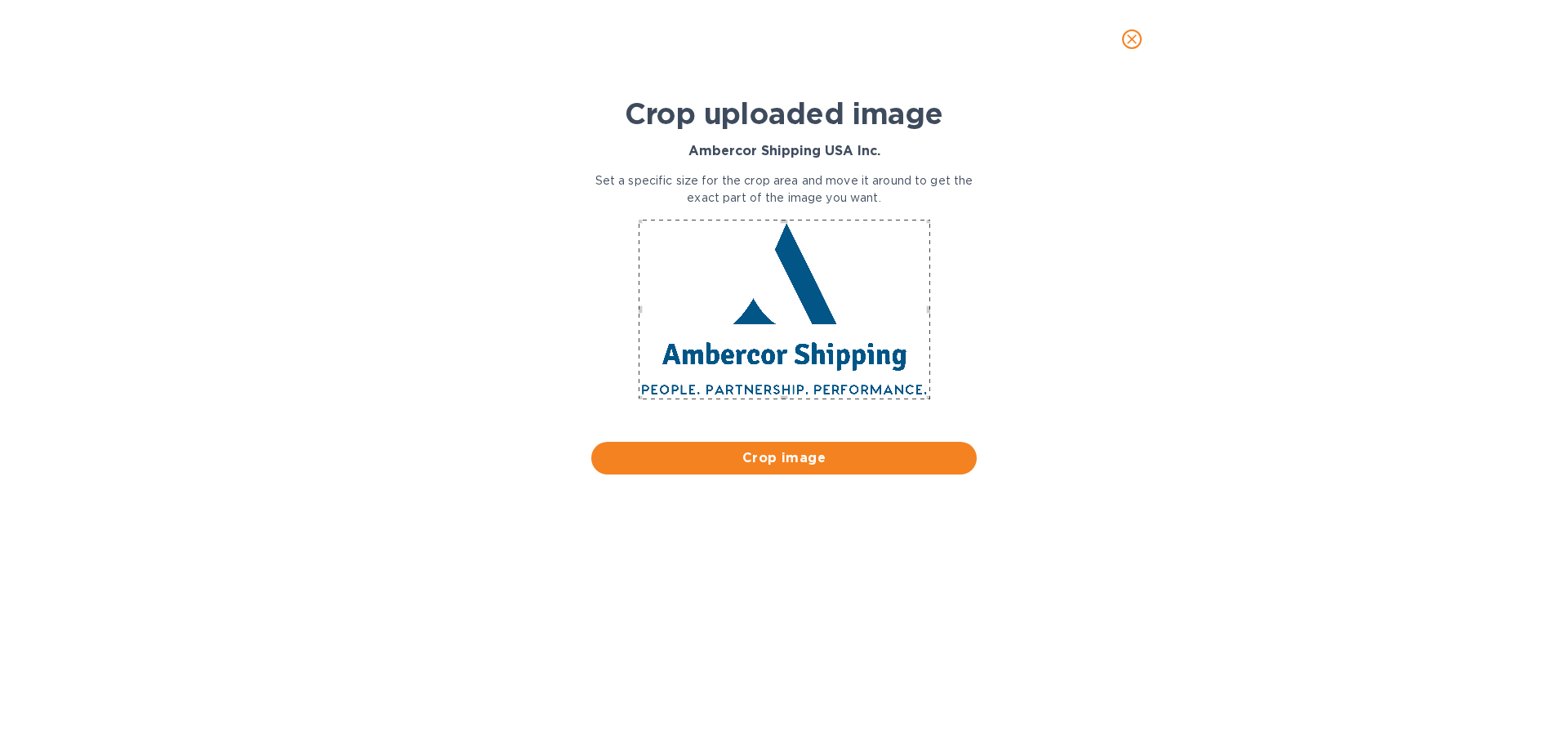
click at [620, 310] on div at bounding box center [784, 311] width 398 height 196
click at [966, 308] on div at bounding box center [784, 311] width 398 height 196
click at [802, 462] on span "Crop image" at bounding box center [783, 458] width 359 height 19
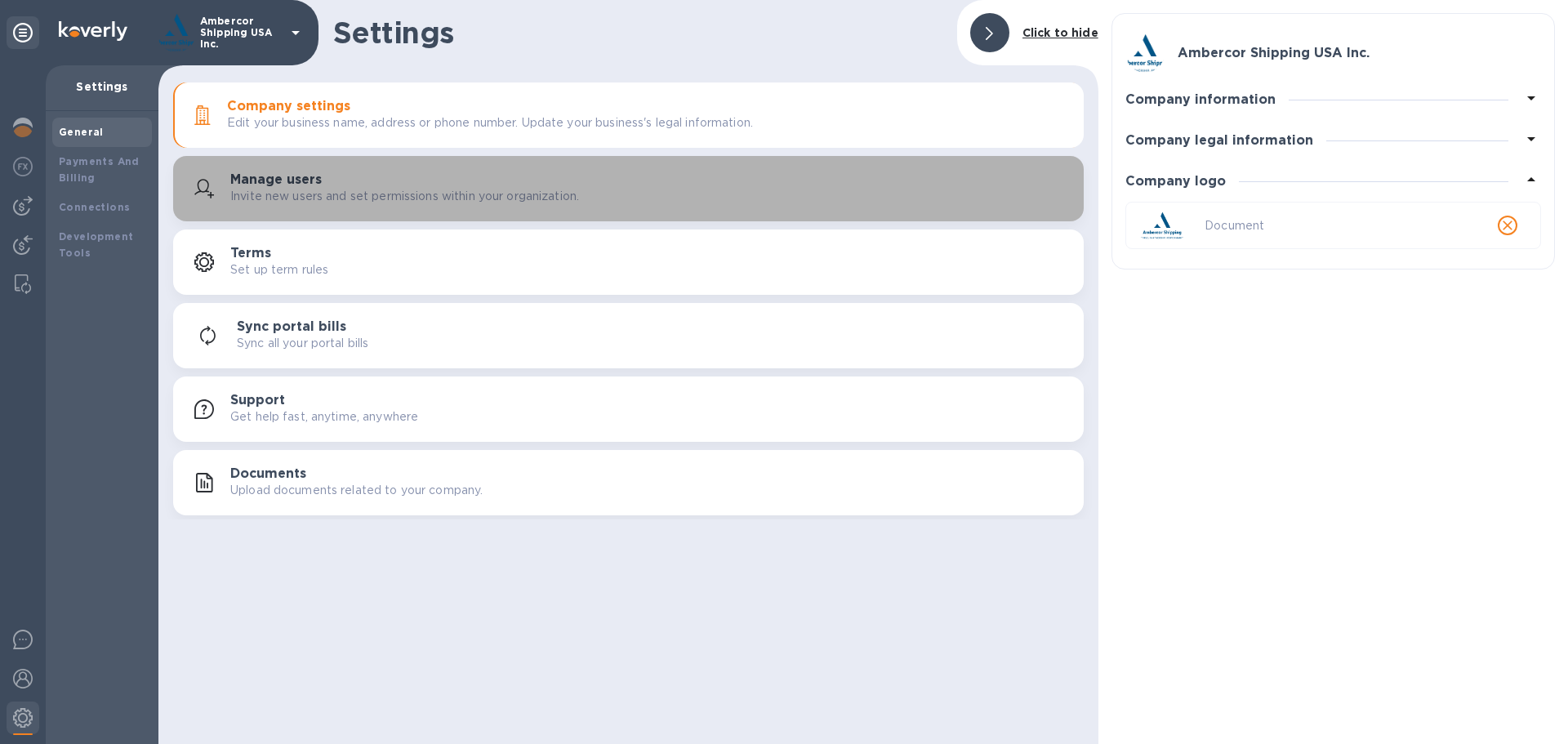
click at [402, 187] on p "Invite new users and set permissions within your organization." at bounding box center [404, 196] width 349 height 17
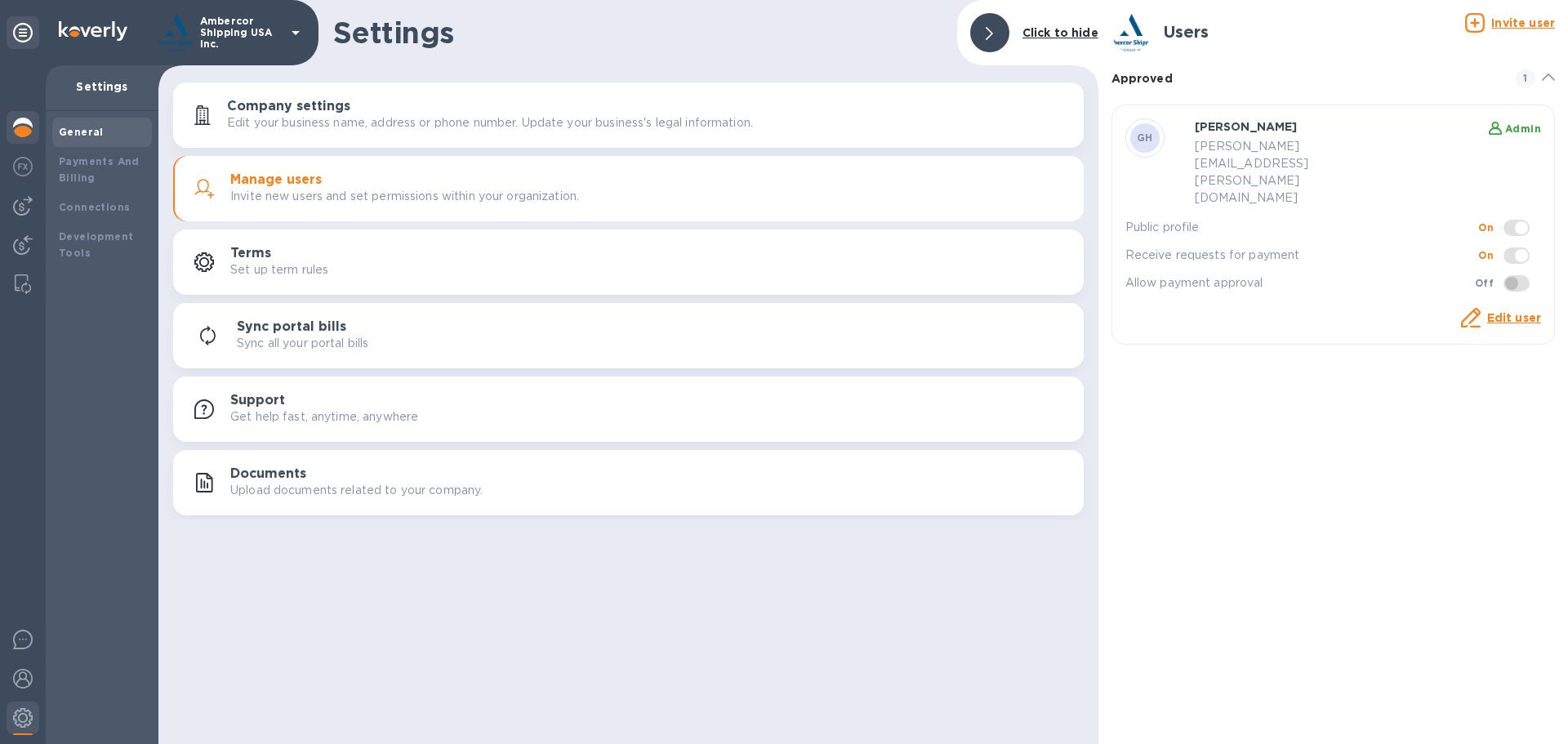
click at [23, 126] on img at bounding box center [23, 127] width 19 height 19
